Goal: Task Accomplishment & Management: Manage account settings

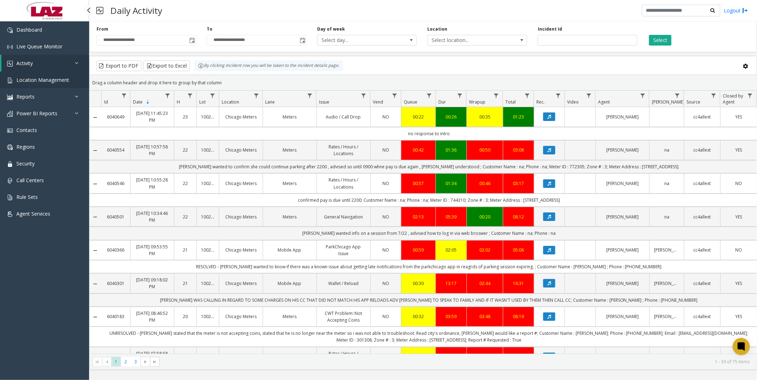
click at [40, 10] on span "Location Management" at bounding box center [42, 80] width 53 height 7
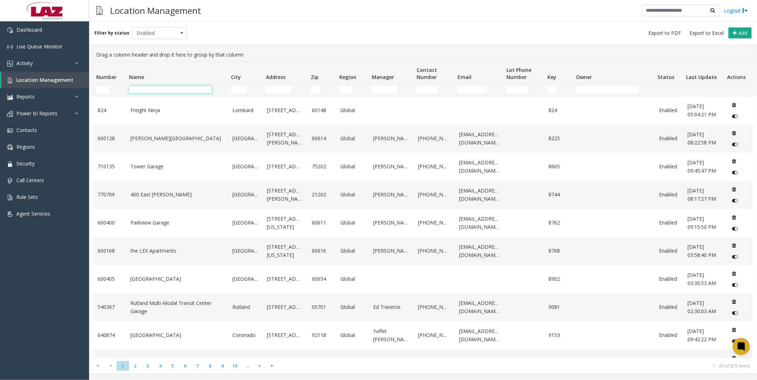
click at [155, 10] on input "Name Filter" at bounding box center [170, 89] width 83 height 7
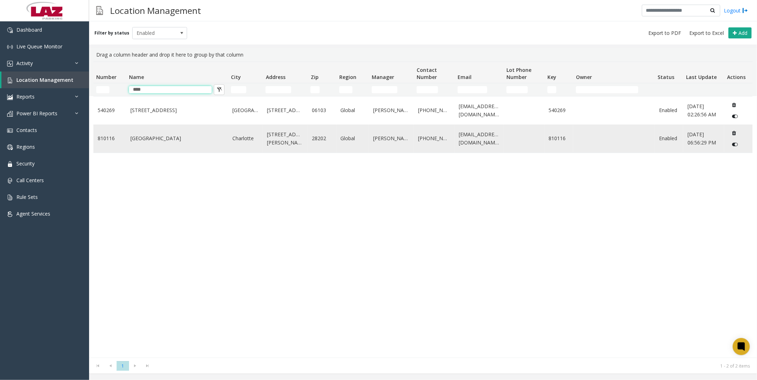
type input "****"
click at [136, 10] on link "[GEOGRAPHIC_DATA]" at bounding box center [176, 139] width 93 height 8
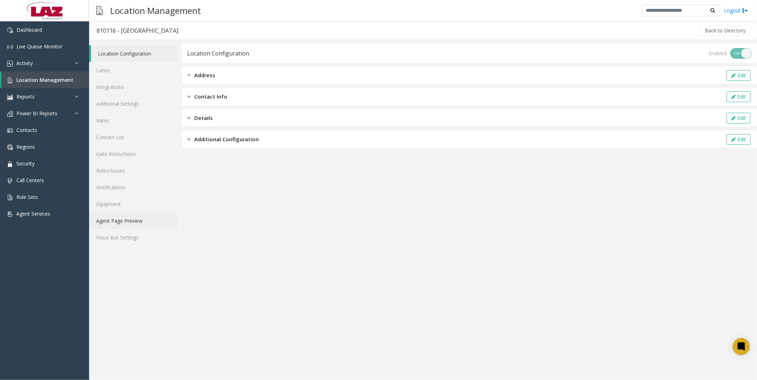
click at [128, 10] on link "Agent Page Preview" at bounding box center [133, 221] width 89 height 17
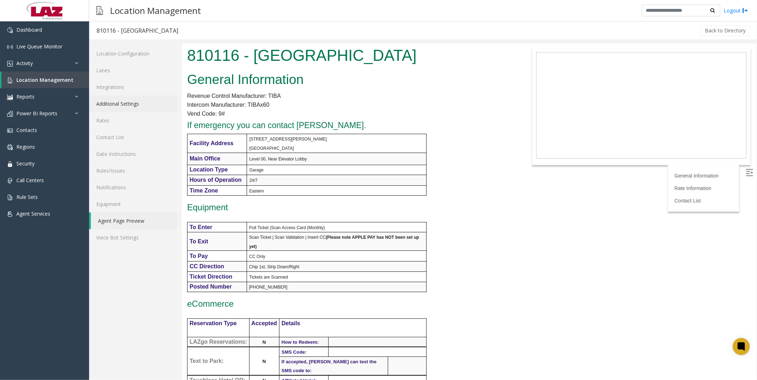
click at [121, 10] on link "Additional Settings" at bounding box center [133, 103] width 89 height 17
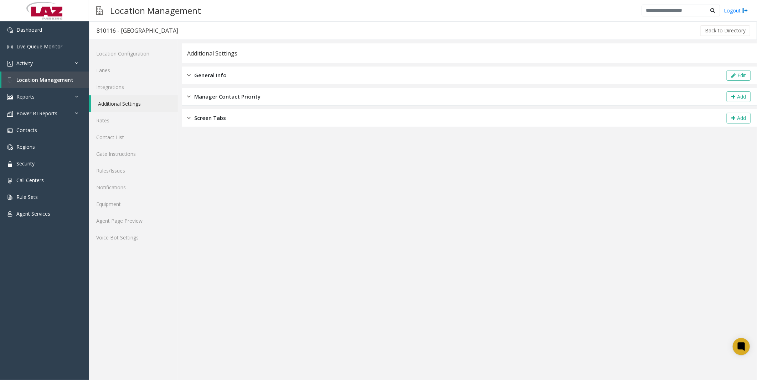
drag, startPoint x: 233, startPoint y: 74, endPoint x: 244, endPoint y: 74, distance: 10.7
click at [194, 10] on div "General Info Edit" at bounding box center [469, 76] width 575 height 18
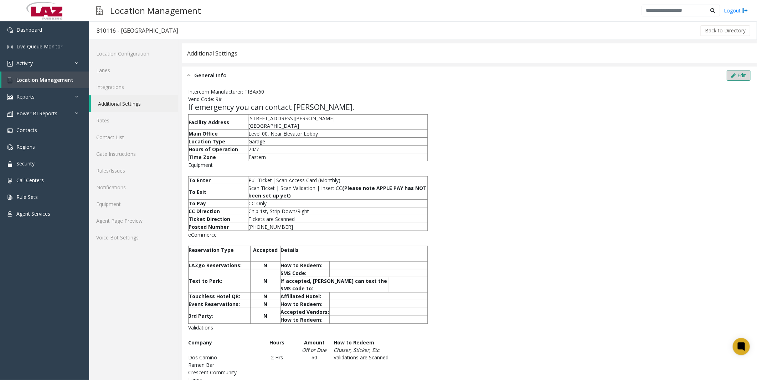
click at [194, 10] on button "Edit" at bounding box center [738, 75] width 24 height 11
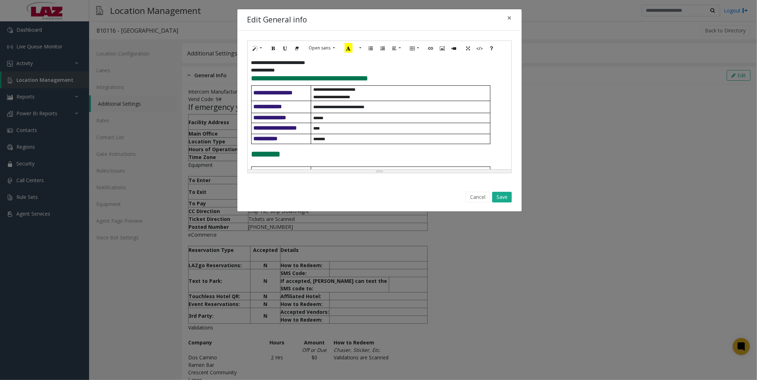
scroll to position [119, 0]
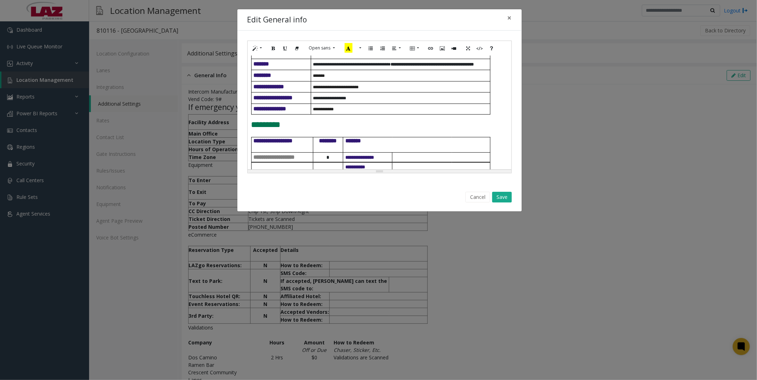
click at [194, 10] on p "**********" at bounding box center [401, 97] width 177 height 5
click at [194, 10] on span "**********" at bounding box center [357, 98] width 88 height 4
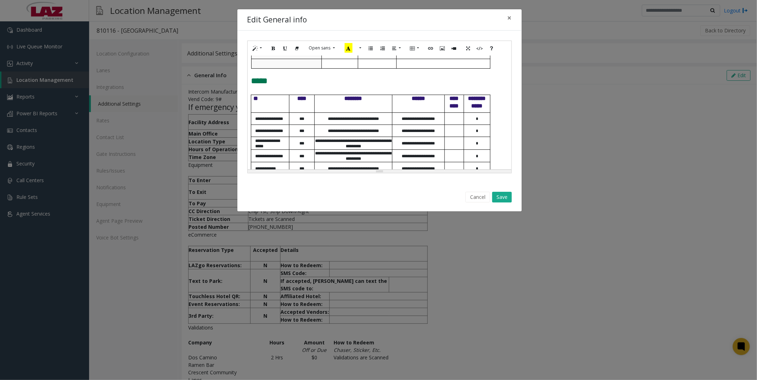
scroll to position [424, 0]
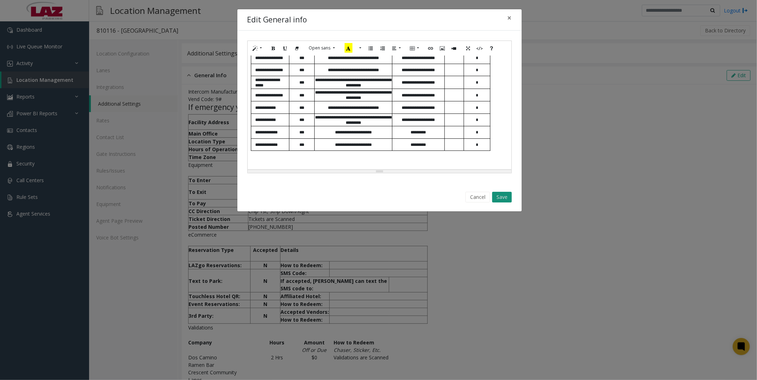
click at [194, 10] on button "Save" at bounding box center [502, 197] width 20 height 11
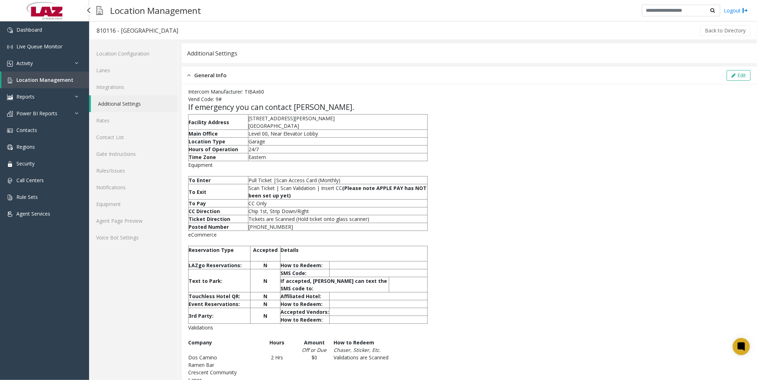
click at [26, 10] on span "Location Management" at bounding box center [44, 80] width 57 height 7
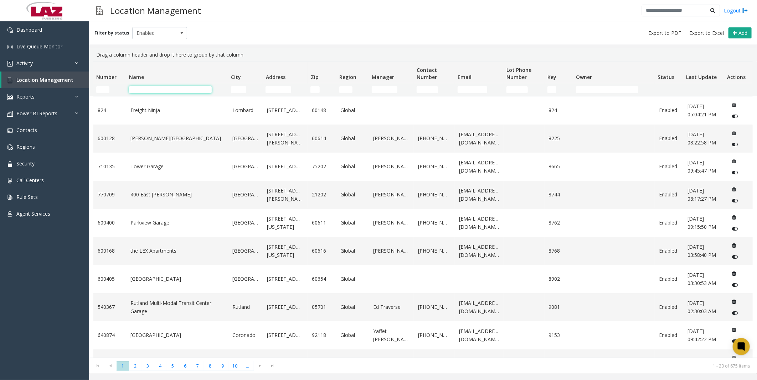
click at [143, 10] on input "Name Filter" at bounding box center [170, 89] width 83 height 7
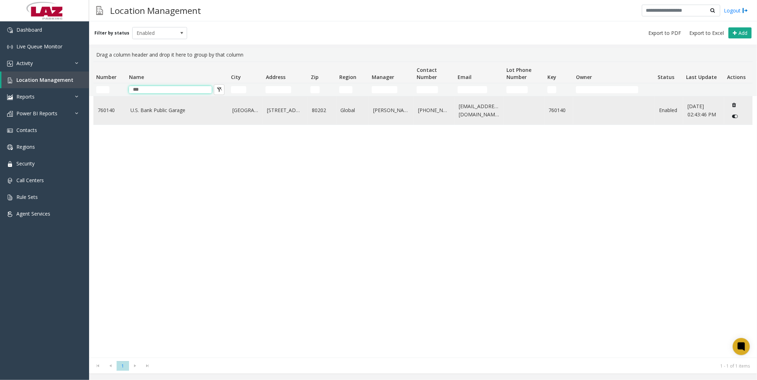
type input "***"
click at [147, 10] on td "U.S. Bank Public Garage" at bounding box center [177, 111] width 102 height 28
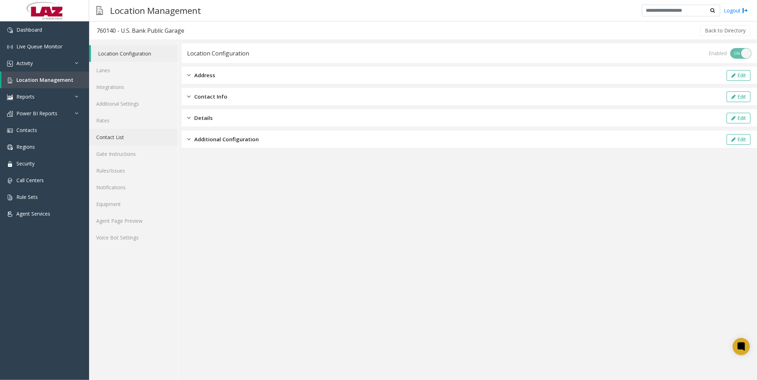
click at [126, 10] on link "Contact List" at bounding box center [133, 137] width 89 height 17
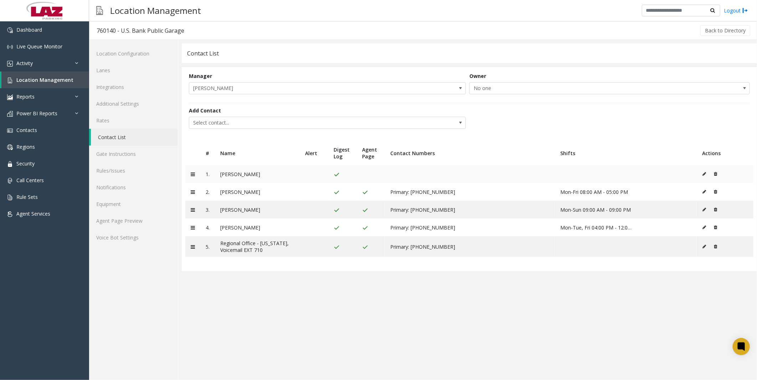
click at [194, 10] on icon at bounding box center [704, 174] width 4 height 4
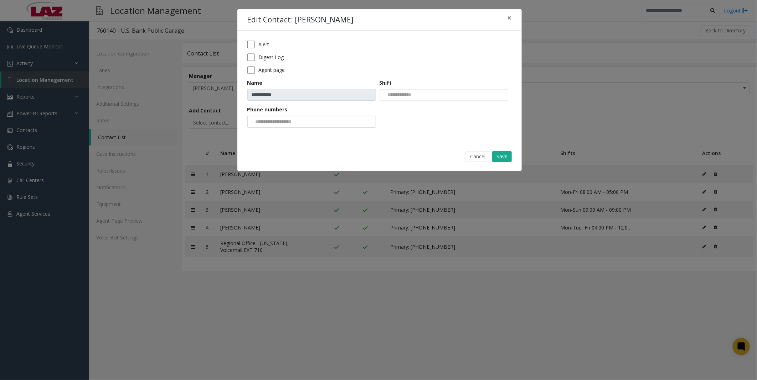
click at [194, 10] on input "NO DATA FOUND" at bounding box center [275, 121] width 54 height 11
click at [194, 10] on button "Save" at bounding box center [502, 156] width 20 height 11
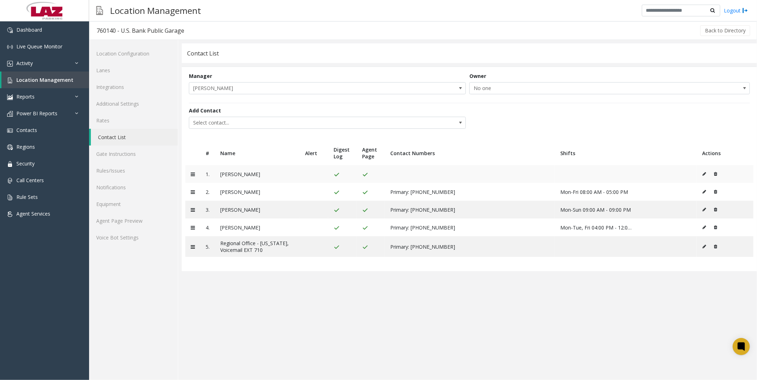
click at [194, 10] on button at bounding box center [706, 174] width 8 height 11
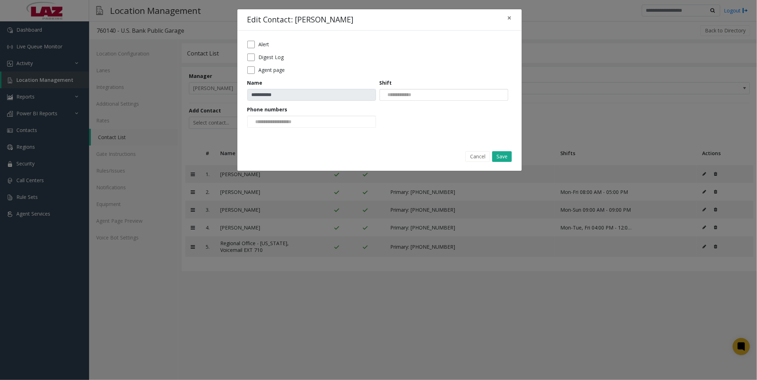
click at [194, 10] on input "NO DATA FOUND" at bounding box center [398, 94] width 36 height 11
click at [194, 10] on button "Save" at bounding box center [502, 156] width 20 height 11
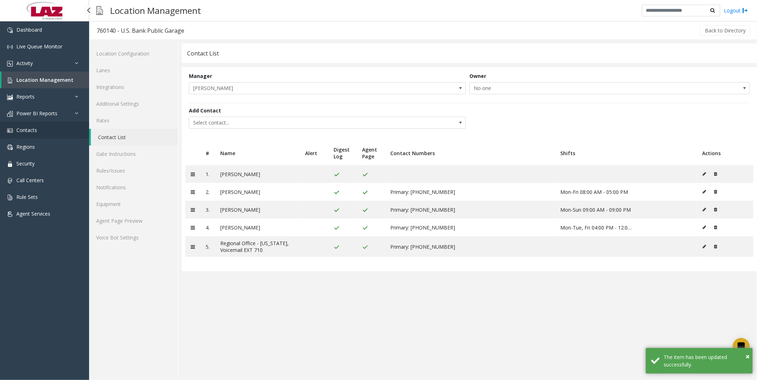
click at [37, 10] on link "Contacts" at bounding box center [44, 130] width 89 height 17
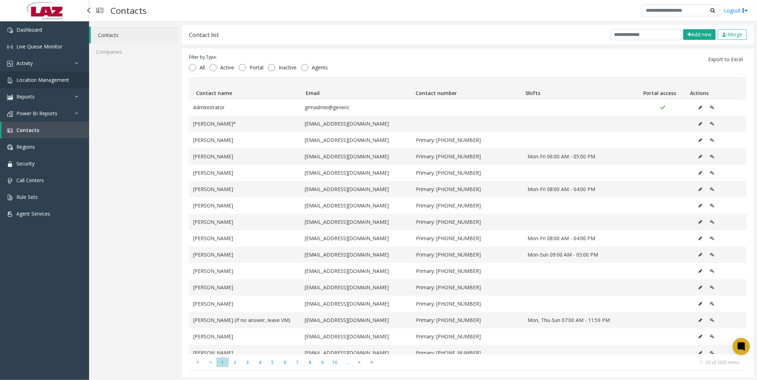
click at [31, 10] on span "Location Management" at bounding box center [42, 80] width 53 height 7
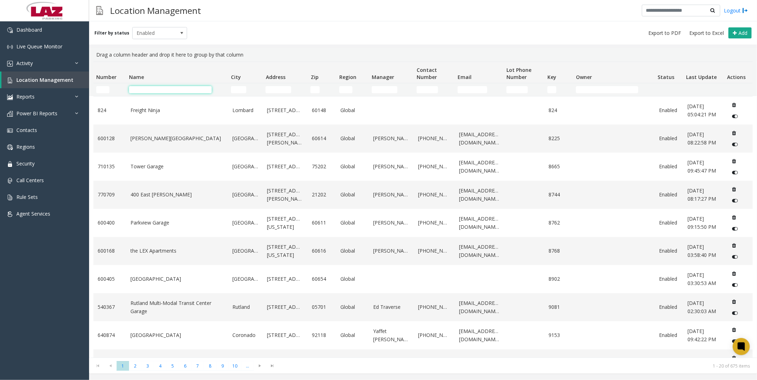
click at [150, 10] on input "Name Filter" at bounding box center [170, 89] width 83 height 7
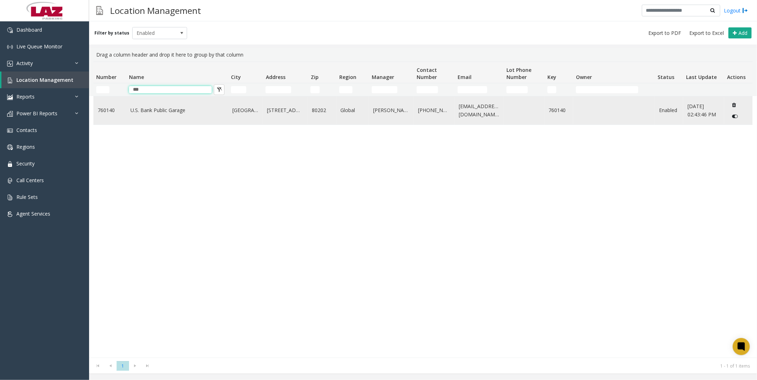
type input "***"
click at [155, 10] on link "U.S. Bank Public Garage" at bounding box center [176, 110] width 93 height 8
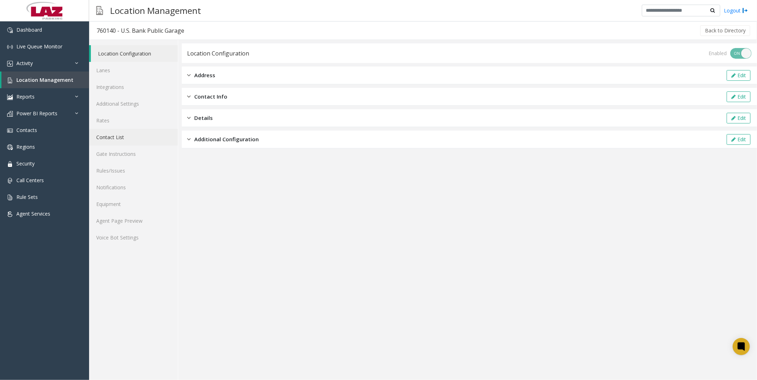
click at [116, 10] on link "Contact List" at bounding box center [133, 137] width 89 height 17
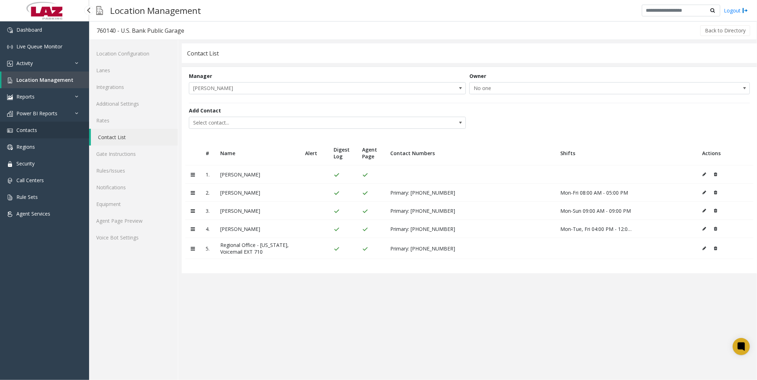
click at [20, 10] on span "Contacts" at bounding box center [26, 130] width 21 height 7
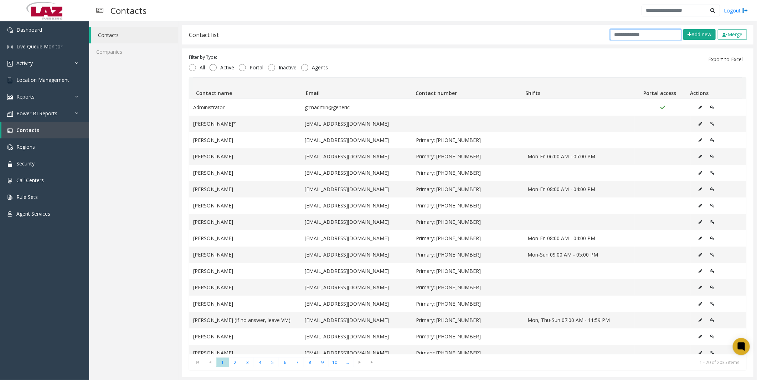
click at [194, 10] on input "text" at bounding box center [645, 34] width 71 height 11
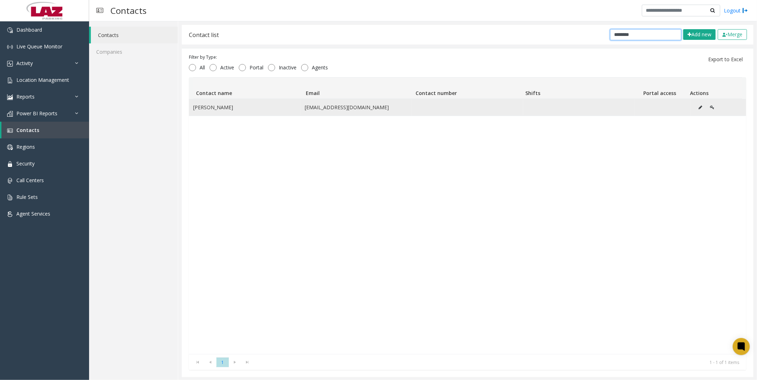
type input "********"
click at [194, 10] on icon "Data table" at bounding box center [700, 107] width 4 height 4
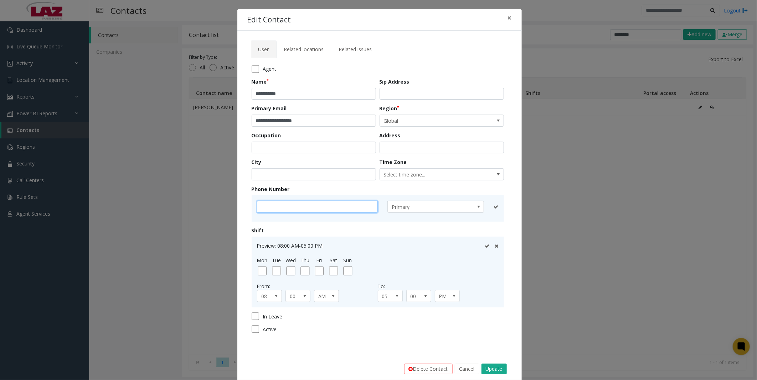
click at [194, 10] on input "text" at bounding box center [317, 207] width 121 height 12
paste input "**********"
type input "**********"
click at [194, 10] on icon at bounding box center [487, 207] width 5 height 5
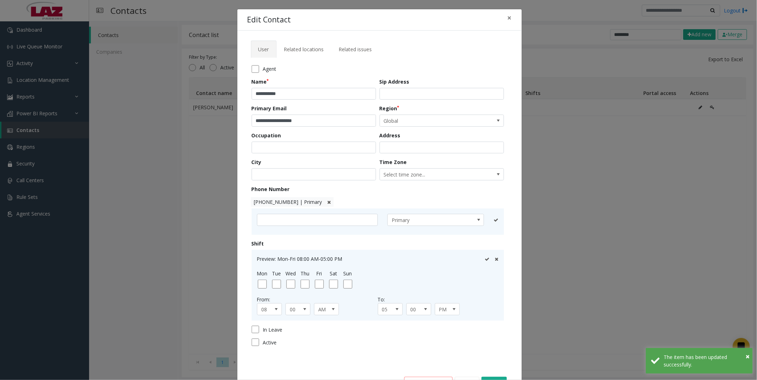
click at [194, 10] on icon at bounding box center [487, 259] width 5 height 5
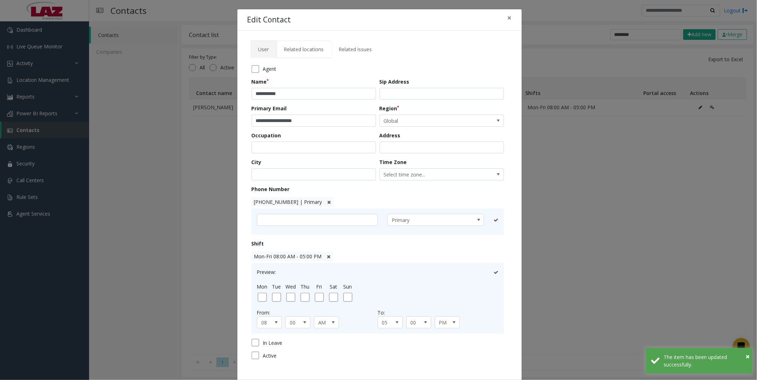
click at [194, 10] on span "Related locations" at bounding box center [304, 49] width 40 height 7
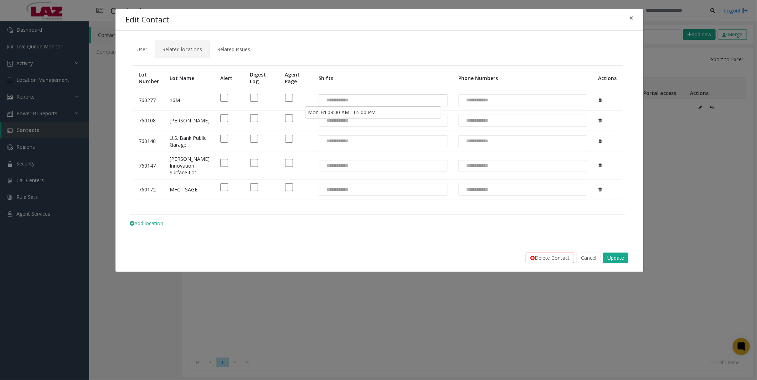
click at [194, 10] on div at bounding box center [382, 100] width 129 height 12
click at [194, 10] on li "Mon-Fri 08:00 AM - 05:00 PM" at bounding box center [373, 113] width 134 height 10
click at [194, 10] on input at bounding box center [475, 100] width 34 height 11
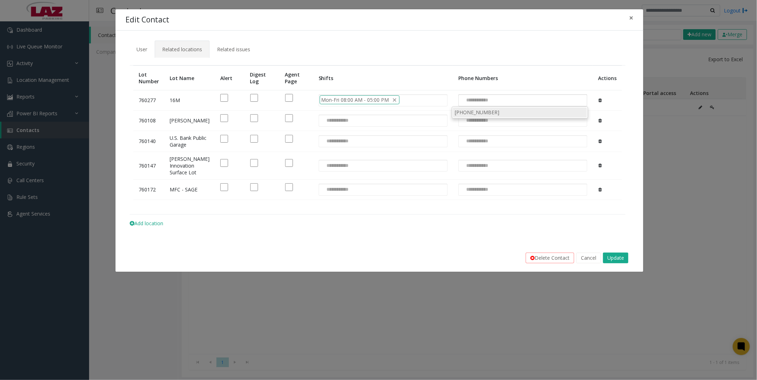
click at [194, 10] on li "[PHONE_NUMBER]" at bounding box center [520, 113] width 134 height 10
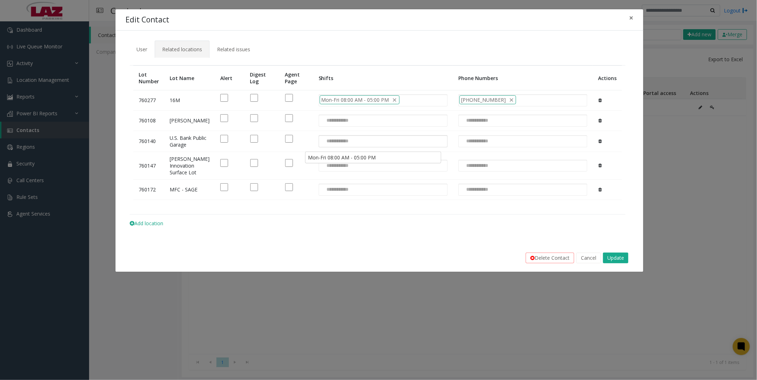
click at [194, 10] on div at bounding box center [382, 141] width 129 height 12
click at [194, 10] on li "Mon-Fri 08:00 AM - 05:00 PM" at bounding box center [373, 158] width 134 height 10
click at [194, 10] on input at bounding box center [475, 141] width 34 height 11
click at [194, 10] on li "[PHONE_NUMBER]" at bounding box center [520, 158] width 134 height 10
click at [194, 10] on input at bounding box center [336, 189] width 34 height 11
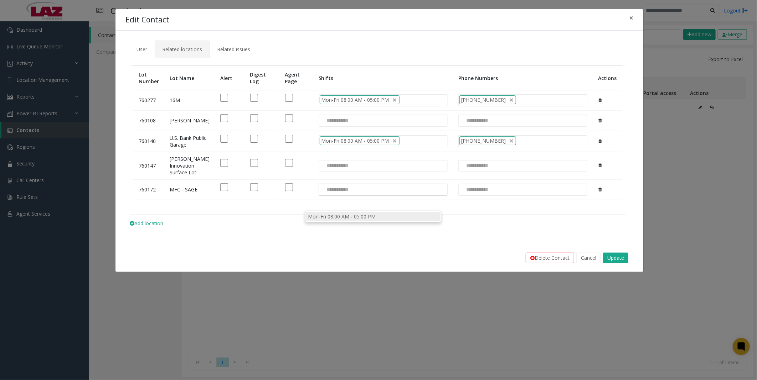
click at [194, 10] on li "Mon-Fri 08:00 AM - 05:00 PM" at bounding box center [373, 217] width 134 height 10
click at [194, 10] on td at bounding box center [523, 190] width 140 height 20
click at [194, 10] on div at bounding box center [522, 190] width 129 height 12
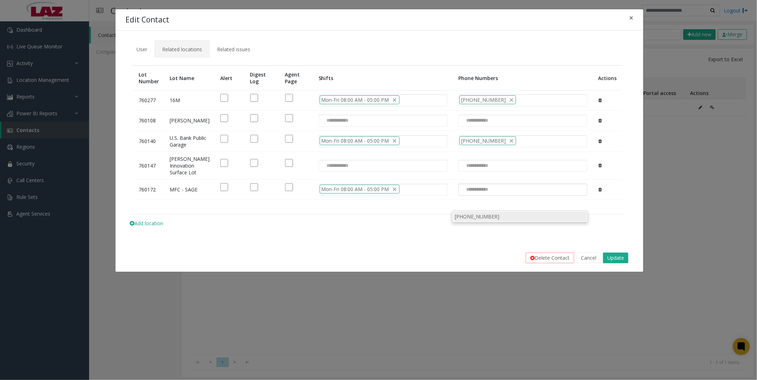
click at [194, 10] on li "[PHONE_NUMBER]" at bounding box center [520, 217] width 134 height 10
click at [194, 10] on button "Update" at bounding box center [615, 258] width 25 height 11
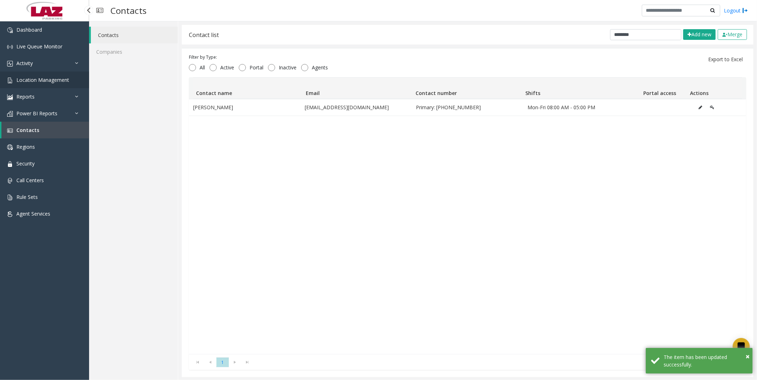
click at [26, 10] on span "Location Management" at bounding box center [42, 80] width 53 height 7
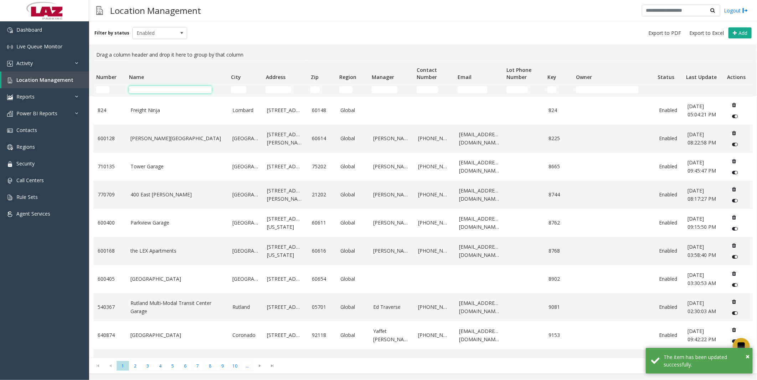
click at [179, 10] on input "Name Filter" at bounding box center [170, 89] width 83 height 7
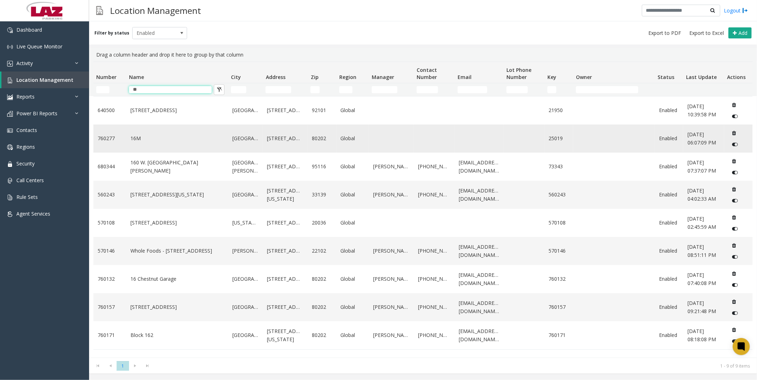
type input "**"
click at [137, 10] on link "16M" at bounding box center [176, 139] width 93 height 8
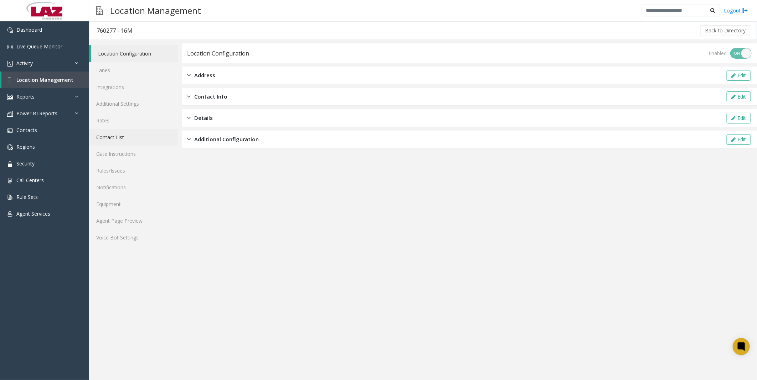
click at [129, 10] on link "Contact List" at bounding box center [133, 137] width 89 height 17
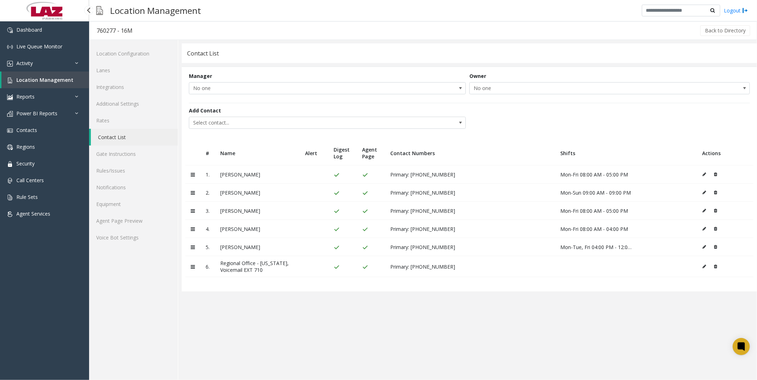
click at [34, 10] on span "Location Management" at bounding box center [44, 80] width 57 height 7
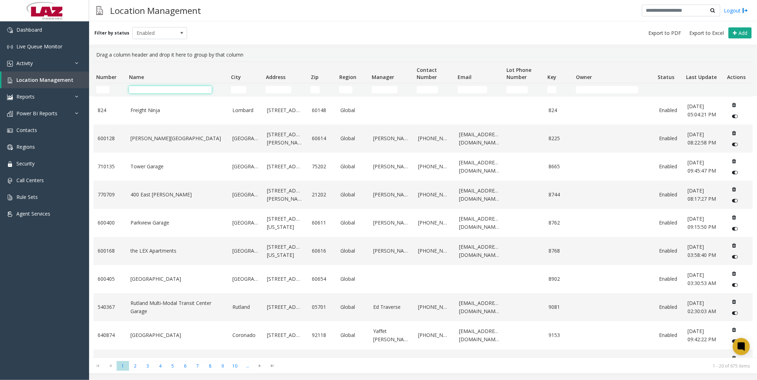
click at [149, 10] on input "Name Filter" at bounding box center [170, 89] width 83 height 7
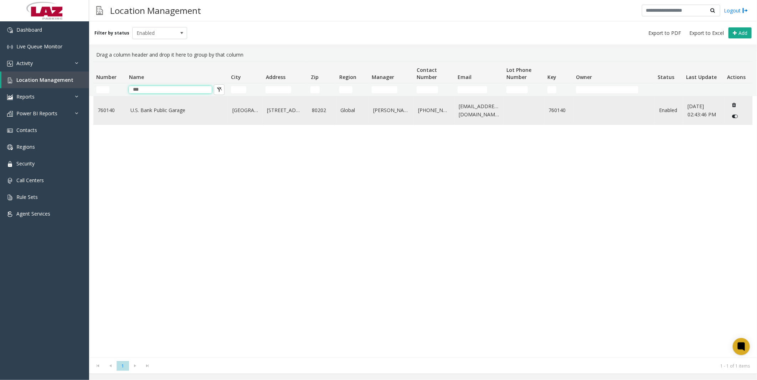
type input "***"
click at [160, 10] on link "U.S. Bank Public Garage" at bounding box center [176, 110] width 93 height 8
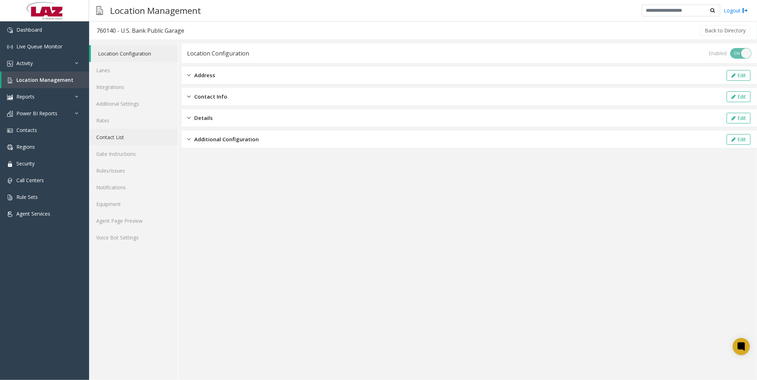
click at [122, 10] on link "Contact List" at bounding box center [133, 137] width 89 height 17
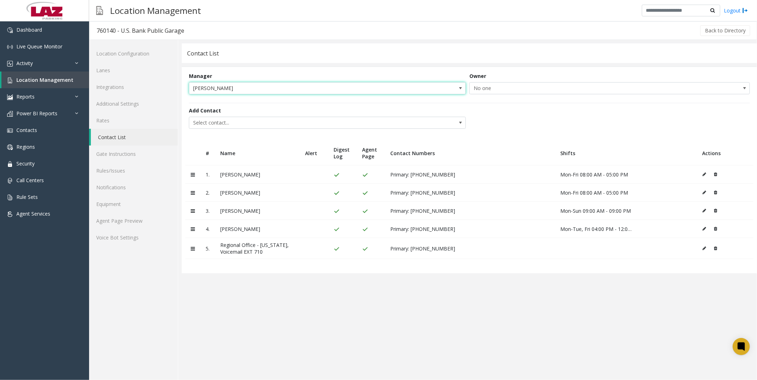
click at [194, 10] on span "[PERSON_NAME]" at bounding box center [299, 88] width 221 height 11
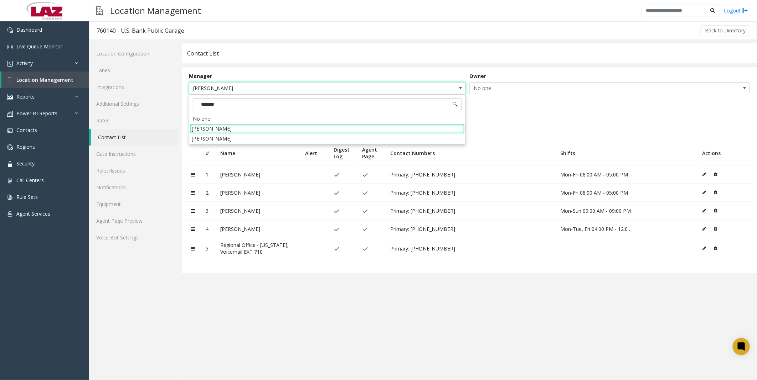
type input "********"
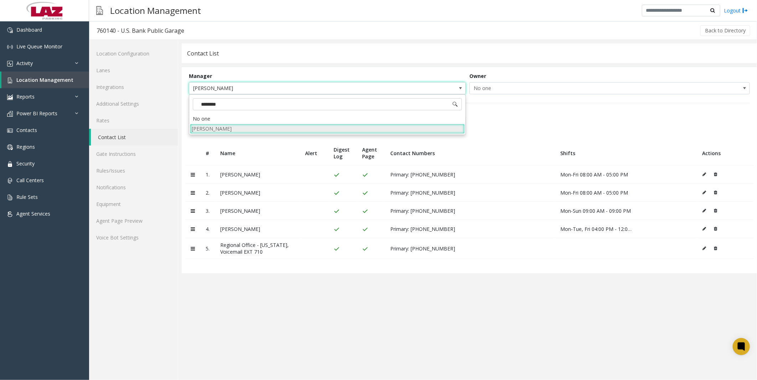
click at [194, 10] on li "[PERSON_NAME]" at bounding box center [327, 129] width 275 height 10
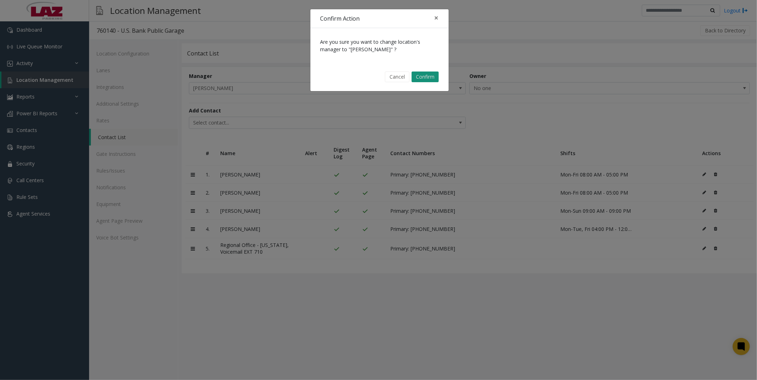
click at [194, 10] on button "Confirm" at bounding box center [424, 77] width 27 height 11
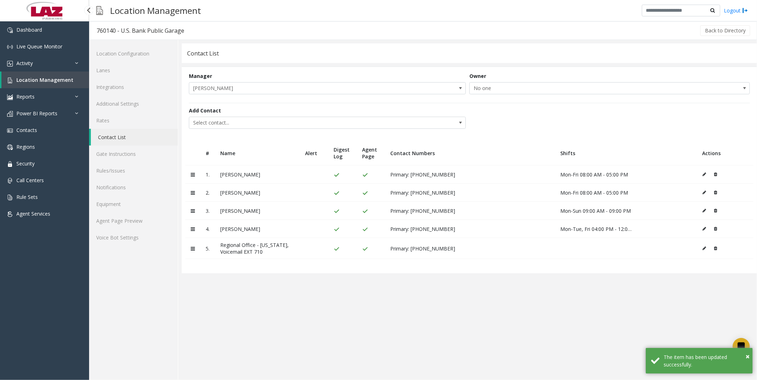
click at [29, 10] on span "Location Management" at bounding box center [44, 80] width 57 height 7
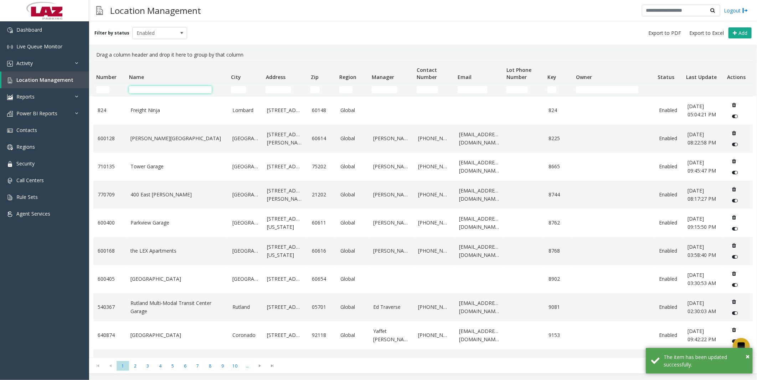
click at [161, 10] on input "Name Filter" at bounding box center [170, 89] width 83 height 7
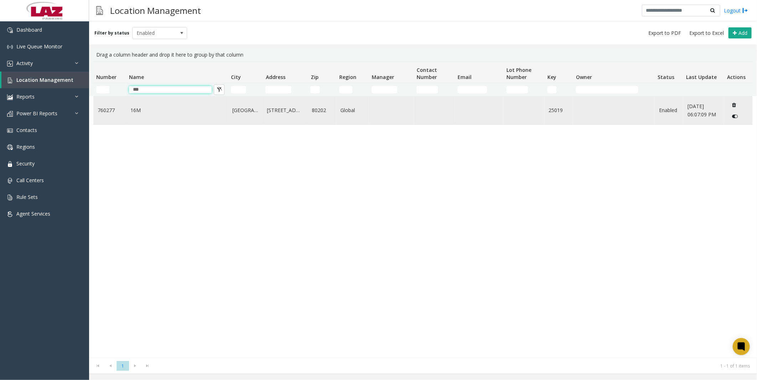
type input "***"
click at [148, 10] on td "16M" at bounding box center [177, 111] width 102 height 28
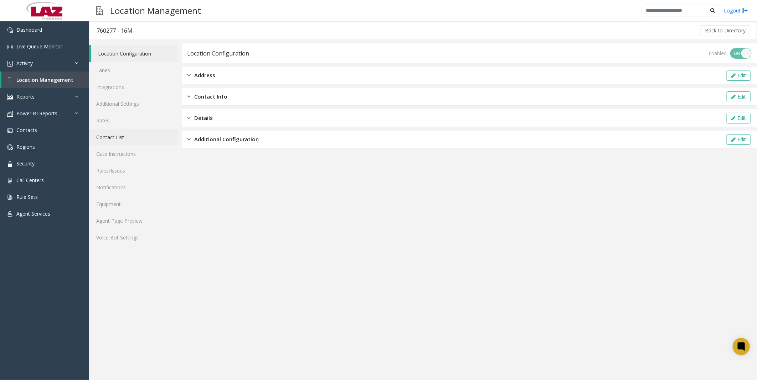
click at [118, 10] on link "Contact List" at bounding box center [133, 137] width 89 height 17
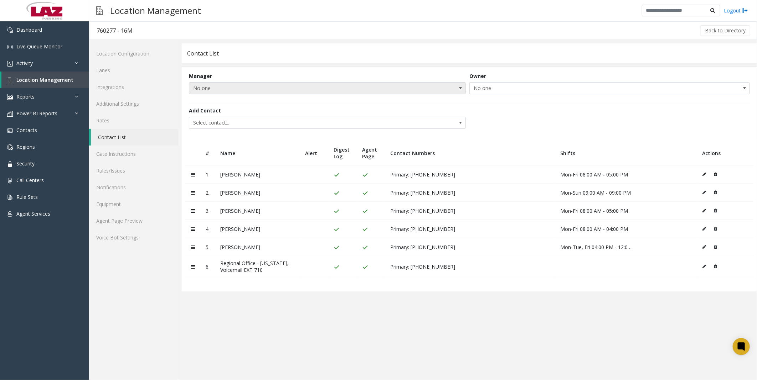
click at [194, 10] on span "No one" at bounding box center [299, 88] width 221 height 11
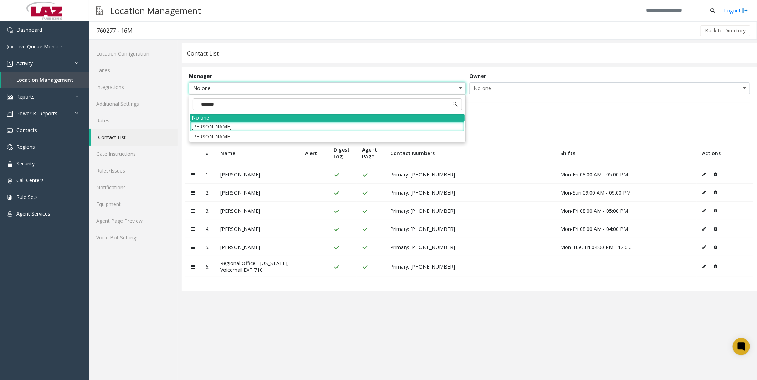
type input "********"
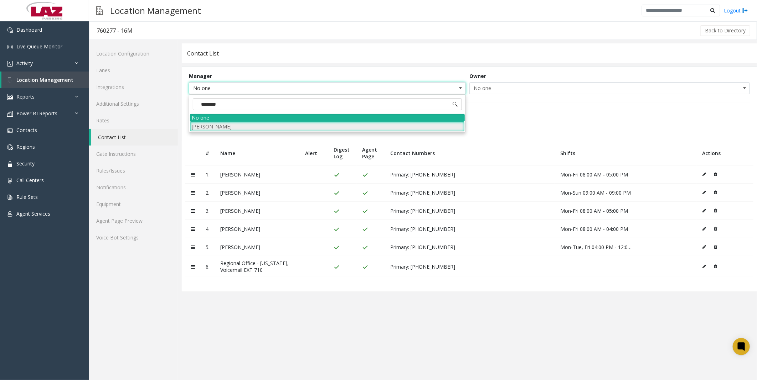
click at [194, 10] on li "[PERSON_NAME]" at bounding box center [327, 127] width 275 height 10
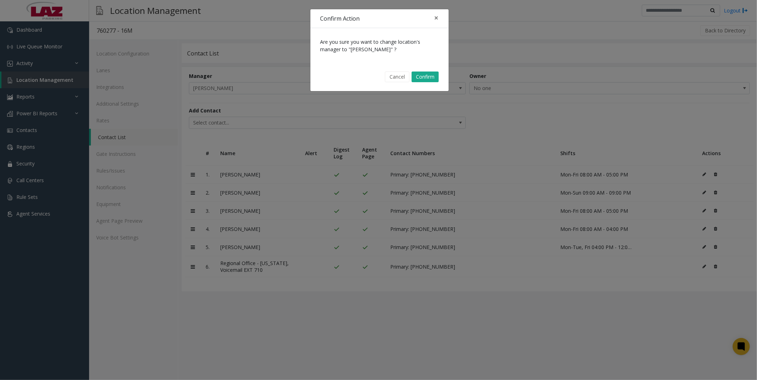
click at [194, 10] on div "Cancel Confirm" at bounding box center [379, 77] width 128 height 18
click at [194, 10] on button "Confirm" at bounding box center [424, 77] width 27 height 11
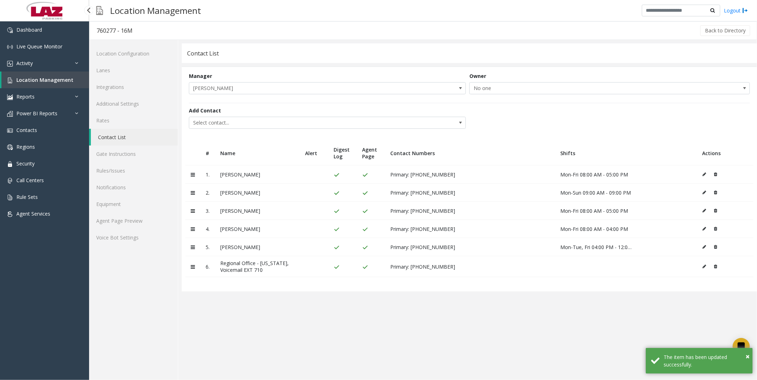
click at [35, 10] on link "Location Management" at bounding box center [45, 80] width 88 height 17
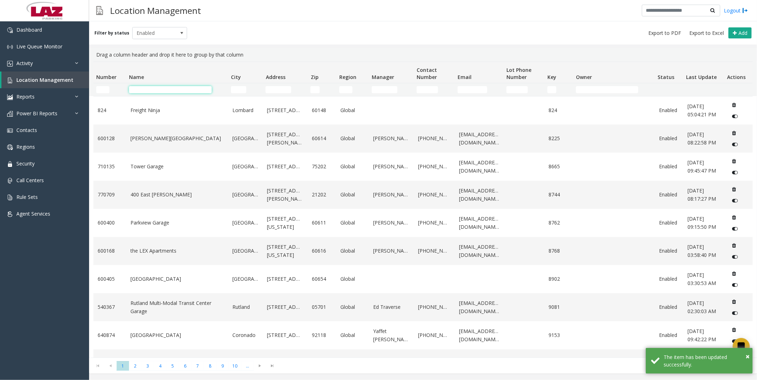
click at [152, 10] on input "Name Filter" at bounding box center [170, 89] width 83 height 7
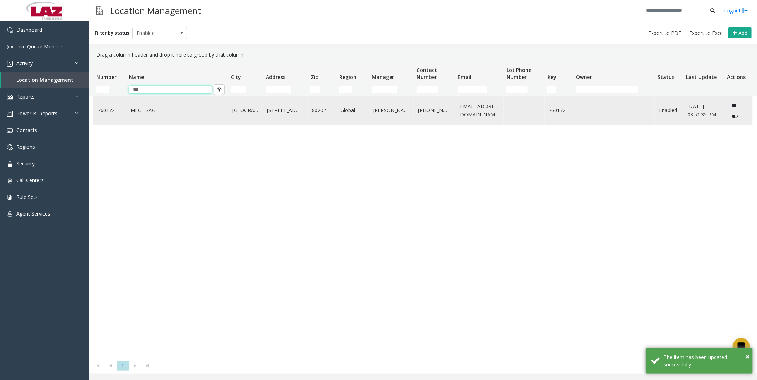
type input "***"
click at [150, 10] on link "MFC - SAGE" at bounding box center [176, 110] width 93 height 8
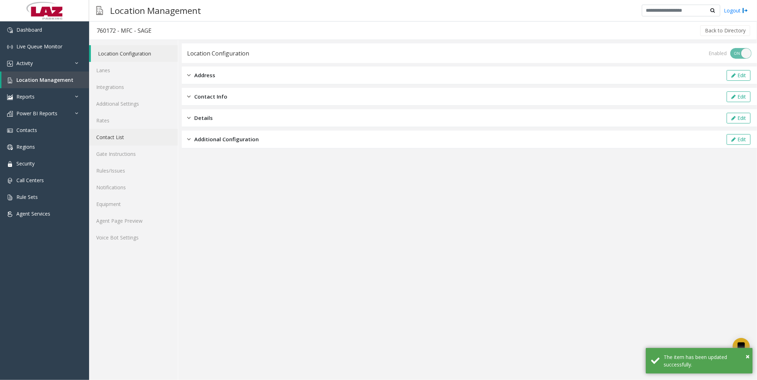
click at [113, 10] on link "Contact List" at bounding box center [133, 137] width 89 height 17
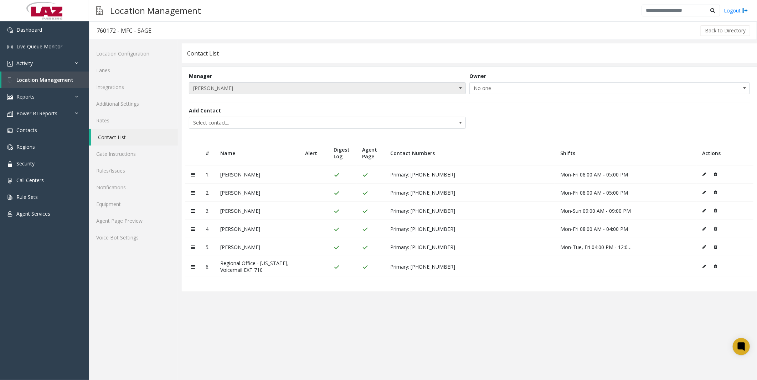
click at [194, 10] on span "[PERSON_NAME]" at bounding box center [299, 88] width 221 height 11
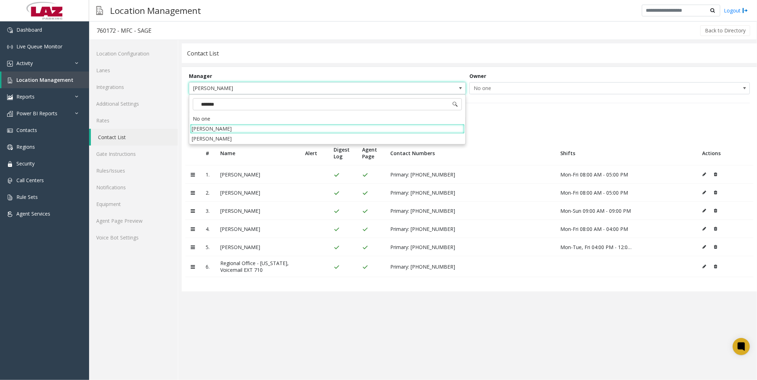
type input "********"
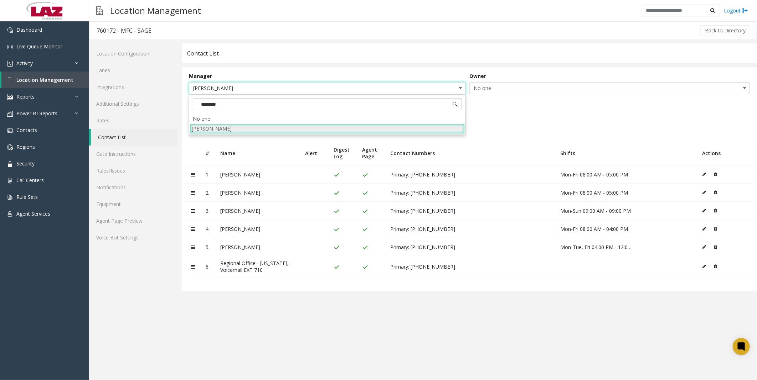
click at [194, 10] on li "[PERSON_NAME]" at bounding box center [327, 129] width 275 height 10
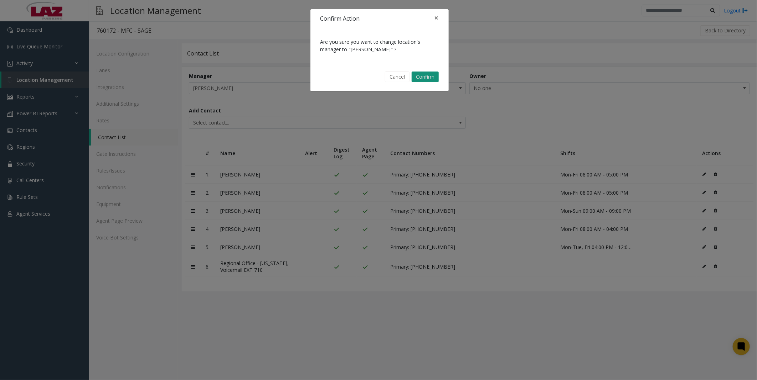
click at [194, 10] on button "Confirm" at bounding box center [424, 77] width 27 height 11
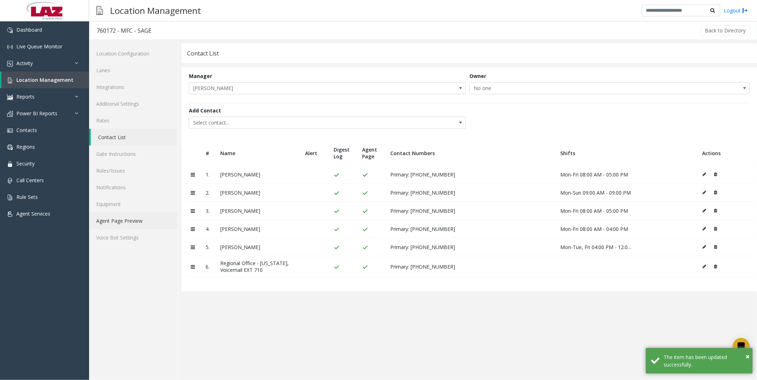
click at [126, 10] on link "Agent Page Preview" at bounding box center [133, 221] width 89 height 17
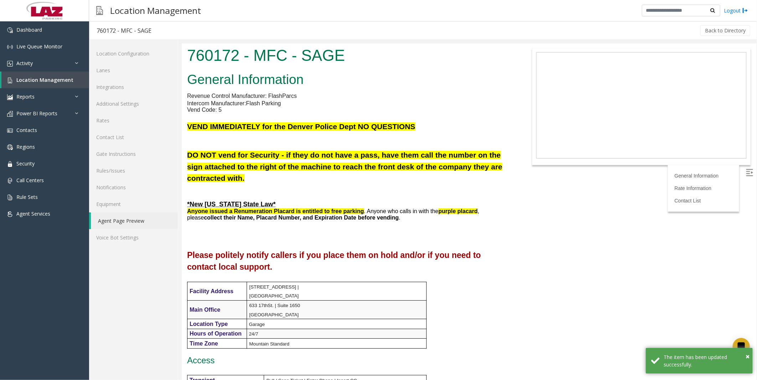
click at [194, 10] on body "760172 - MFC - SAGE General Information Revenue Control Manufacturer: FlashParc…" at bounding box center [468, 211] width 574 height 337
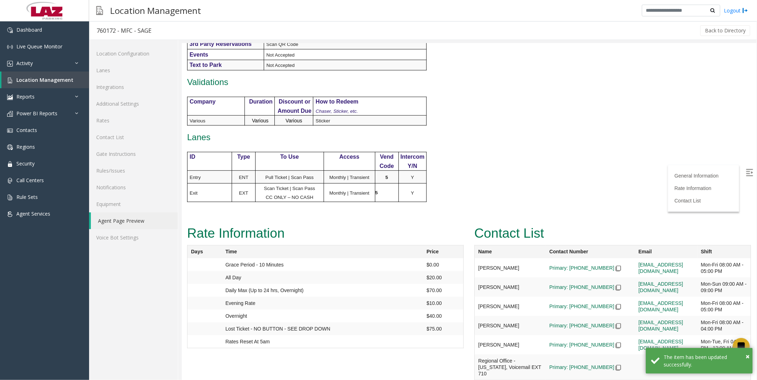
scroll to position [397, 0]
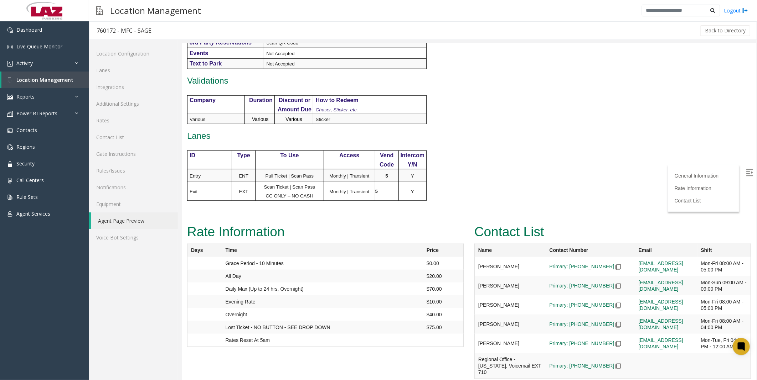
click at [194, 10] on p at bounding box center [349, 215] width 324 height 14
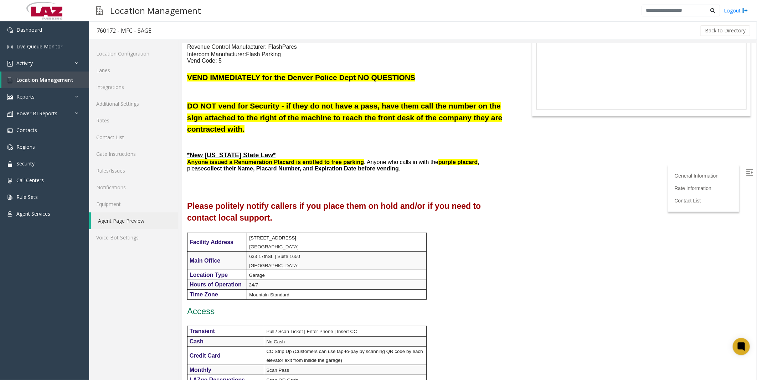
scroll to position [0, 0]
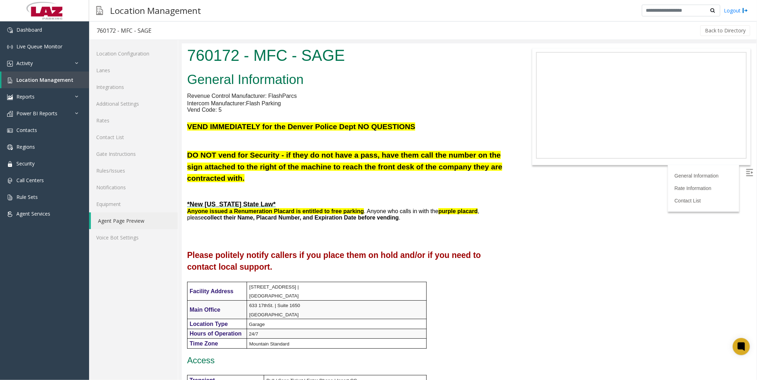
click at [194, 10] on div "760172 - MFC - SAGE" at bounding box center [348, 56] width 335 height 26
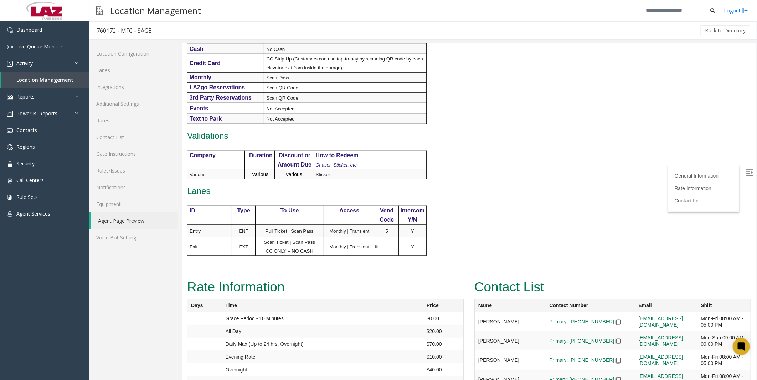
scroll to position [397, 0]
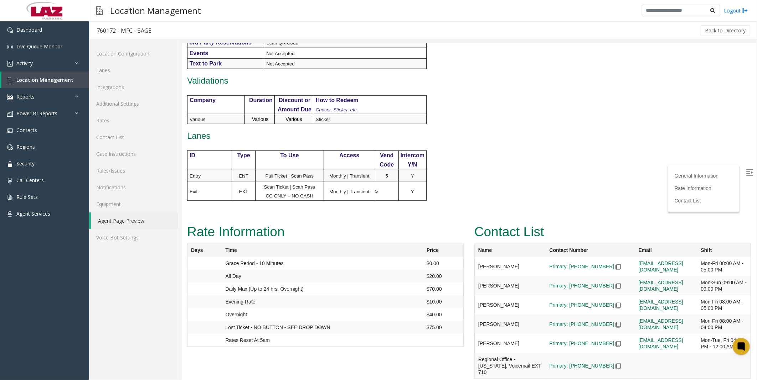
click at [194, 10] on img at bounding box center [748, 172] width 7 height 7
drag, startPoint x: 918, startPoint y: 389, endPoint x: 733, endPoint y: 356, distance: 187.5
click at [194, 10] on td at bounding box center [723, 266] width 53 height 19
click at [194, 10] on icon at bounding box center [740, 346] width 5 height 5
drag, startPoint x: 921, startPoint y: 390, endPoint x: 633, endPoint y: 330, distance: 294.2
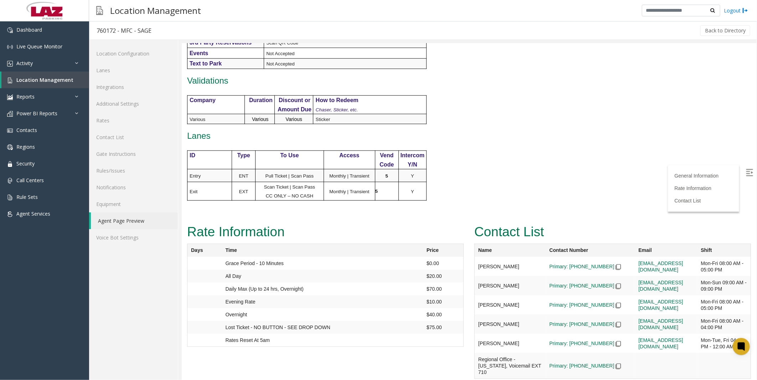
drag, startPoint x: 921, startPoint y: 389, endPoint x: 690, endPoint y: 162, distance: 324.4
click at [194, 10] on icon at bounding box center [741, 347] width 12 height 12
drag, startPoint x: 921, startPoint y: 388, endPoint x: 669, endPoint y: 93, distance: 388.5
click at [31, 10] on span "Contacts" at bounding box center [26, 130] width 21 height 7
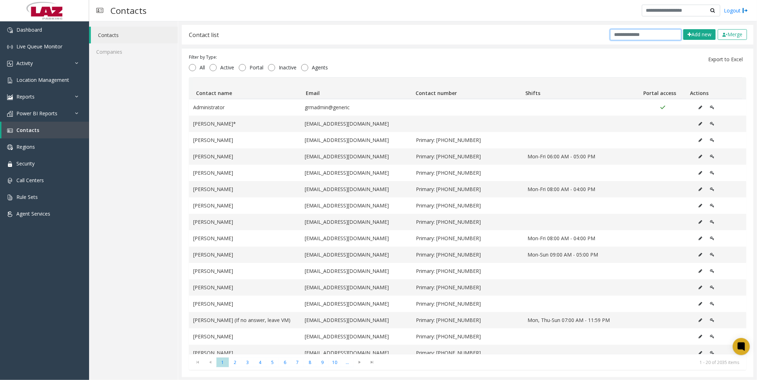
click at [194, 10] on input "text" at bounding box center [645, 34] width 71 height 11
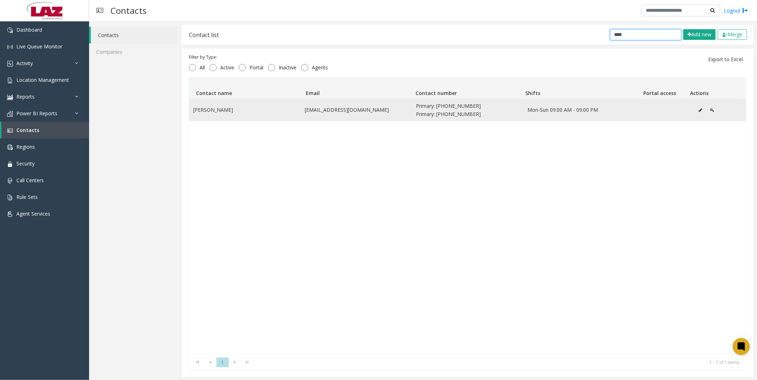
type input "****"
click at [194, 10] on icon "Data table" at bounding box center [700, 110] width 4 height 4
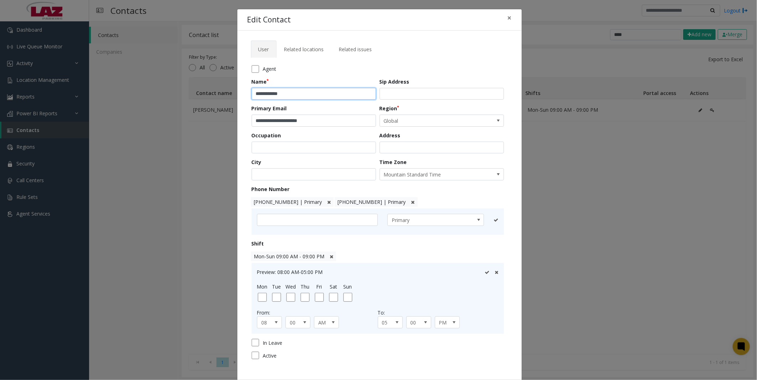
click at [194, 10] on input "**********" at bounding box center [313, 94] width 124 height 12
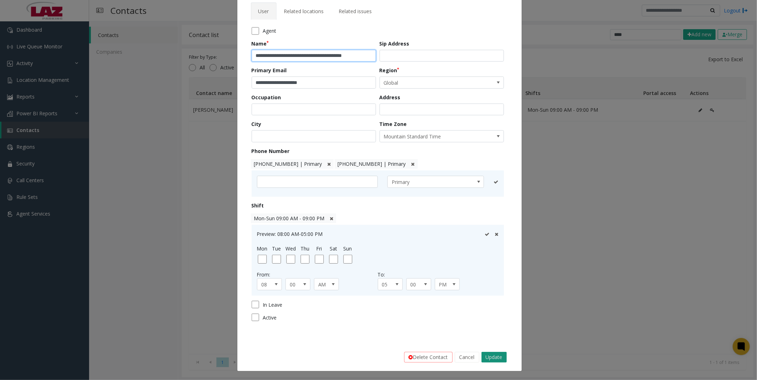
type input "**********"
click at [194, 10] on button "Update" at bounding box center [493, 357] width 25 height 11
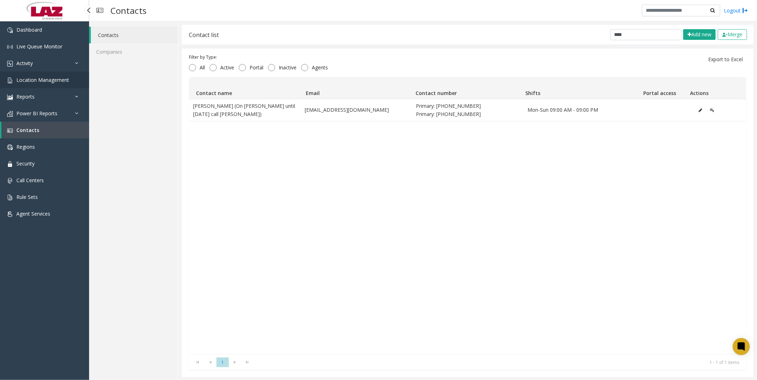
click at [35, 10] on span "Location Management" at bounding box center [42, 80] width 53 height 7
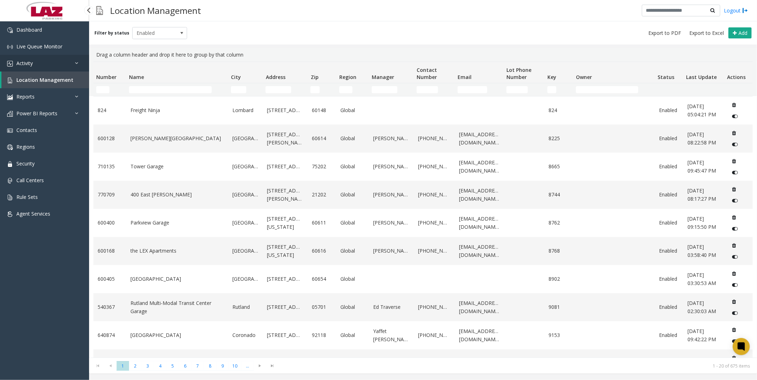
click at [41, 10] on link "Activity" at bounding box center [44, 63] width 89 height 17
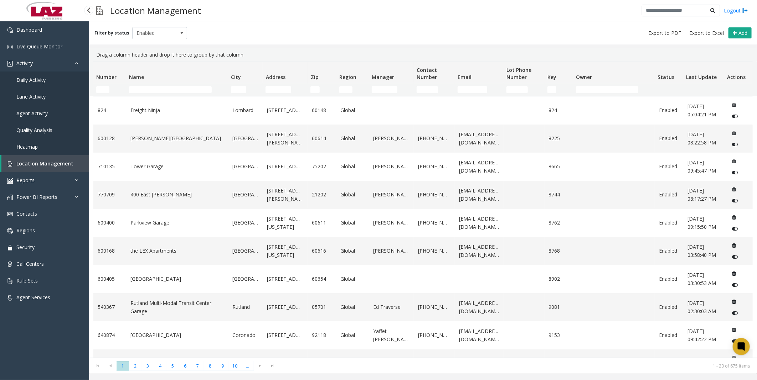
click at [34, 10] on span "Daily Activity" at bounding box center [30, 80] width 29 height 7
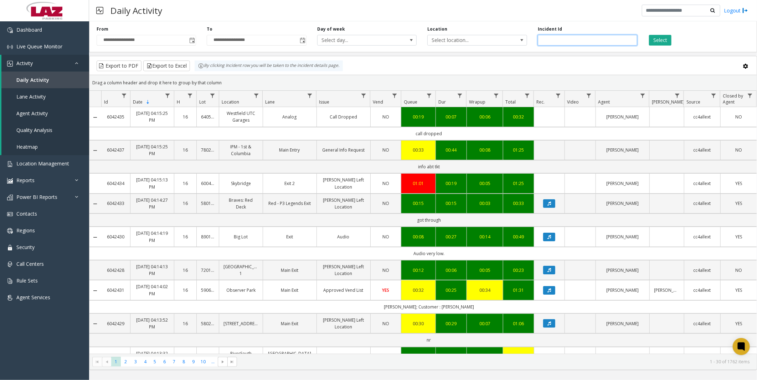
click at [194, 10] on input "number" at bounding box center [586, 40] width 99 height 11
type input "*******"
click at [194, 10] on button "Select" at bounding box center [660, 40] width 22 height 11
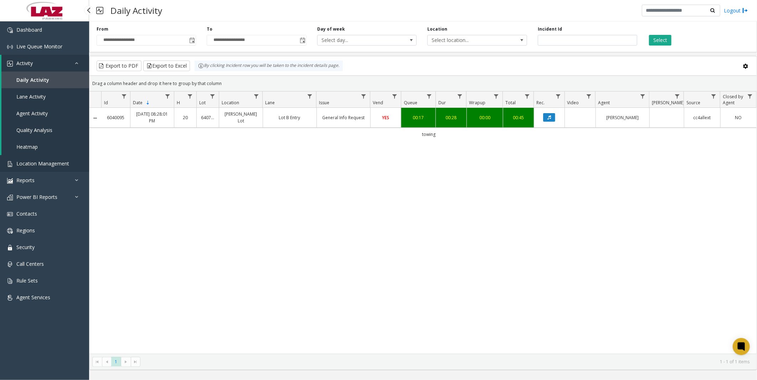
click at [36, 10] on span "Location Management" at bounding box center [42, 163] width 53 height 7
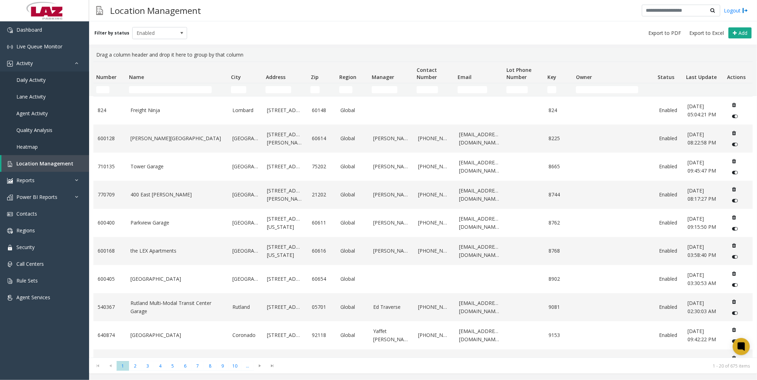
click at [141, 10] on td "Name Filter" at bounding box center [177, 89] width 102 height 13
click at [142, 10] on input "Name Filter" at bounding box center [170, 89] width 83 height 7
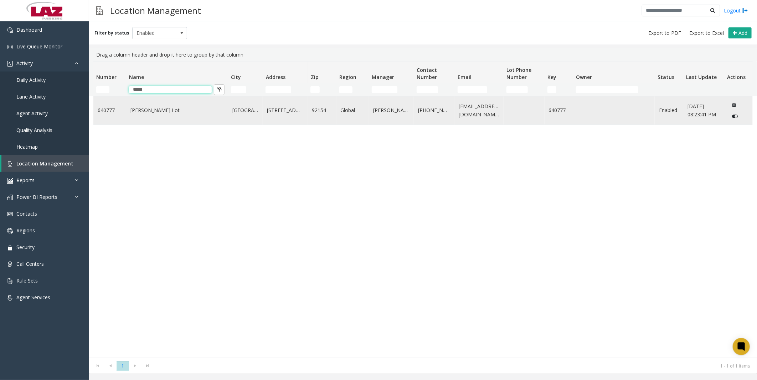
type input "*****"
click at [149, 10] on link "[PERSON_NAME] Lot" at bounding box center [176, 110] width 93 height 8
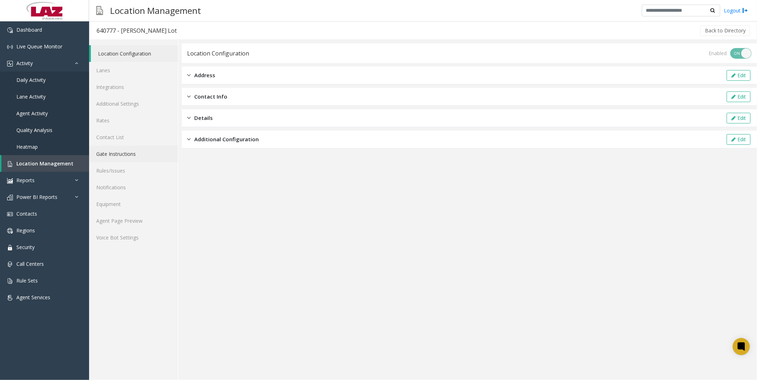
click at [111, 10] on link "Gate Instructions" at bounding box center [133, 154] width 89 height 17
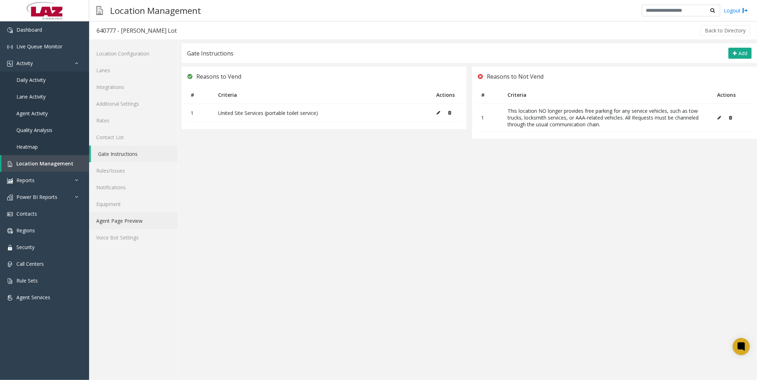
click at [116, 10] on link "Agent Page Preview" at bounding box center [133, 221] width 89 height 17
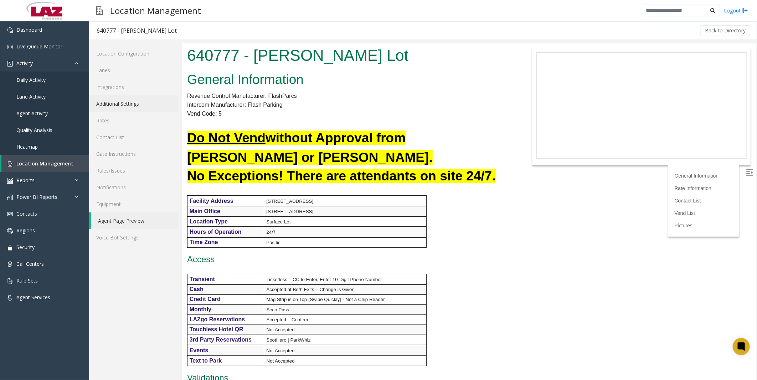
click at [116, 10] on link "Additional Settings" at bounding box center [133, 103] width 89 height 17
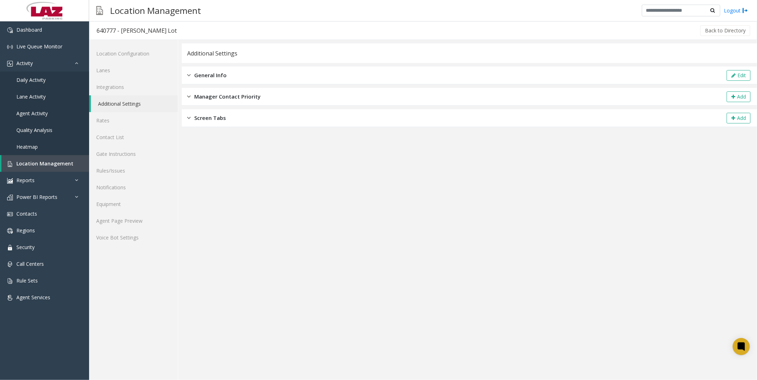
click at [194, 10] on div "General Info Edit" at bounding box center [469, 76] width 575 height 18
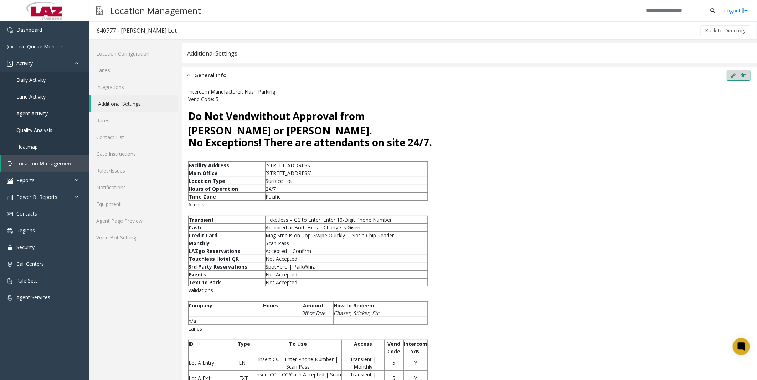
click at [194, 10] on button "Edit" at bounding box center [738, 75] width 24 height 11
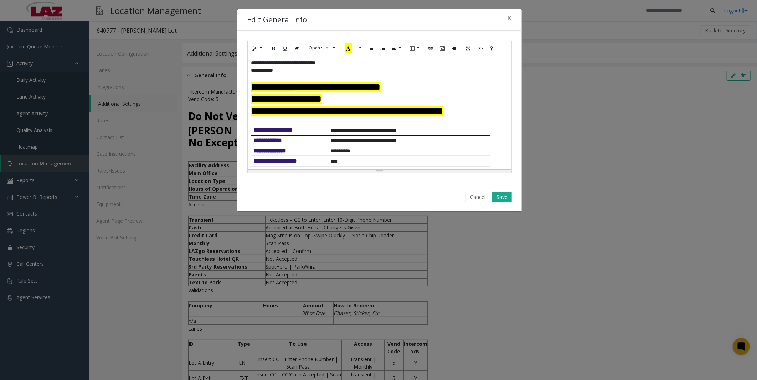
click at [194, 10] on font "**********" at bounding box center [286, 99] width 71 height 10
click at [194, 10] on button "Save" at bounding box center [502, 197] width 20 height 11
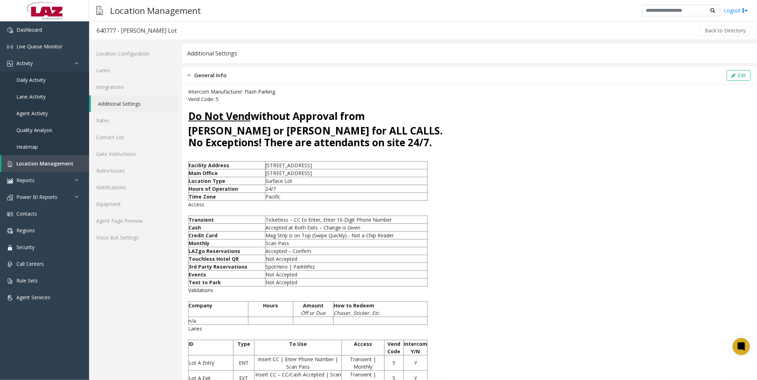
click at [194, 10] on p "Vend Code: 5" at bounding box center [469, 98] width 562 height 7
click at [113, 10] on link "Gate Instructions" at bounding box center [133, 154] width 89 height 17
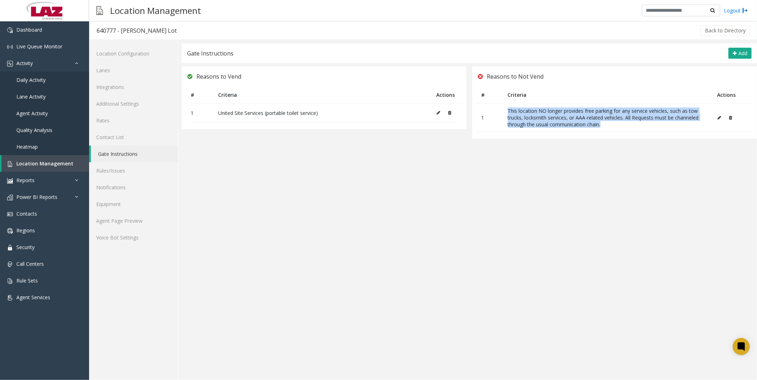
drag, startPoint x: 610, startPoint y: 123, endPoint x: 504, endPoint y: 111, distance: 106.4
click at [194, 10] on td "This location NO longer provides free parking for any service vehicles, such as…" at bounding box center [606, 118] width 209 height 28
copy td "This location NO longer provides free parking for any service vehicles, such as…"
click at [107, 10] on link "Rules/Issues" at bounding box center [133, 170] width 89 height 17
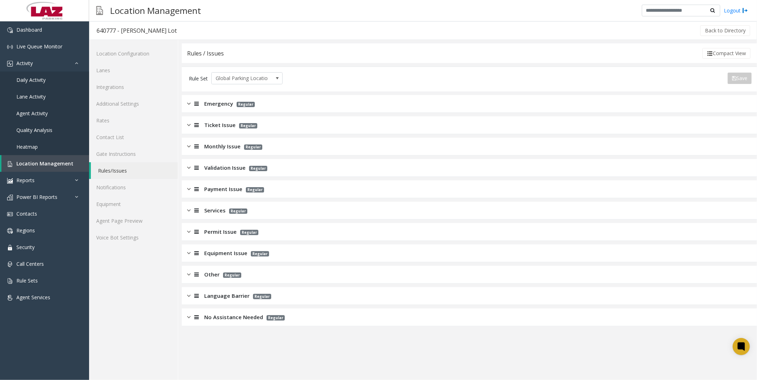
click at [194, 10] on span "Services" at bounding box center [214, 211] width 21 height 8
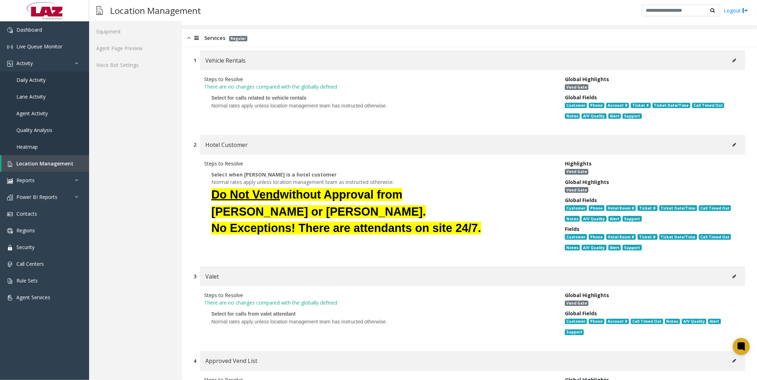
scroll to position [198, 0]
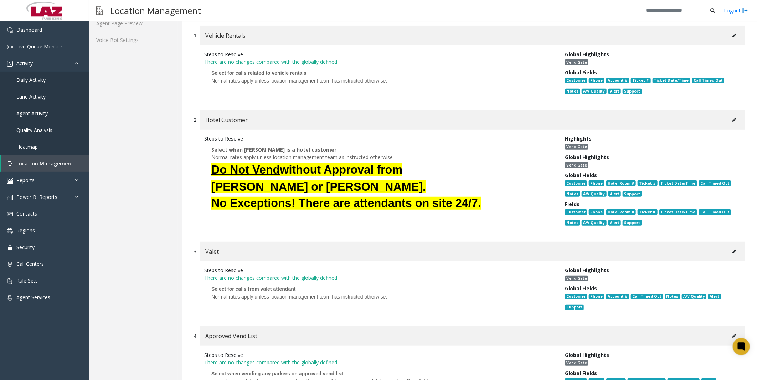
click at [194, 10] on button at bounding box center [733, 120] width 11 height 11
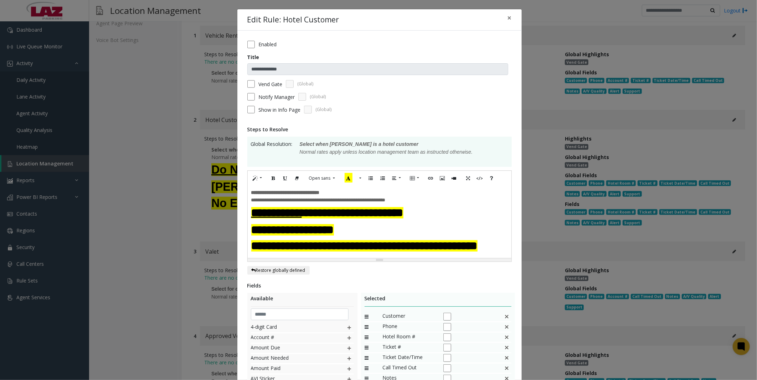
click at [194, 10] on font "**********" at bounding box center [292, 229] width 83 height 11
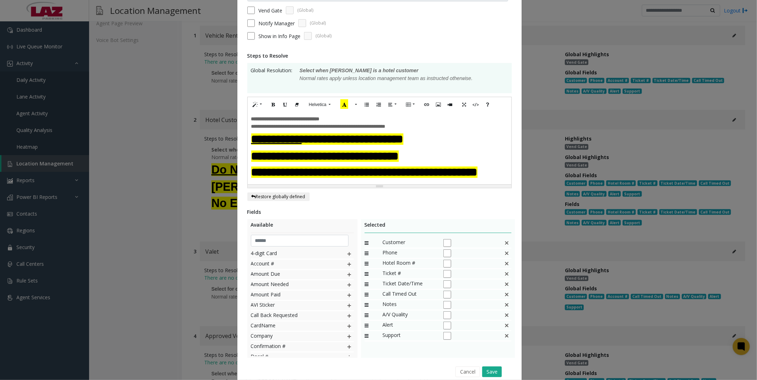
scroll to position [120, 0]
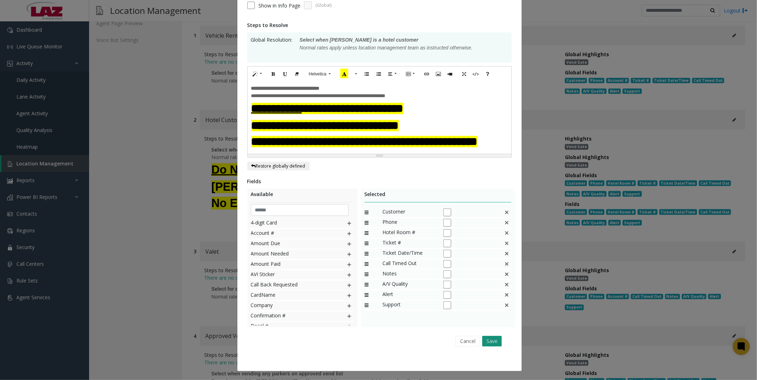
click at [194, 10] on button "Save" at bounding box center [492, 341] width 20 height 11
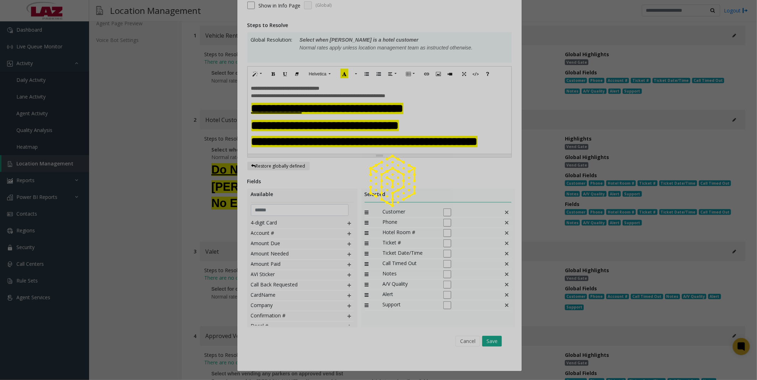
click at [194, 10] on div at bounding box center [378, 190] width 757 height 380
drag, startPoint x: 360, startPoint y: 298, endPoint x: 362, endPoint y: 333, distance: 34.9
click at [194, 10] on div at bounding box center [378, 190] width 757 height 380
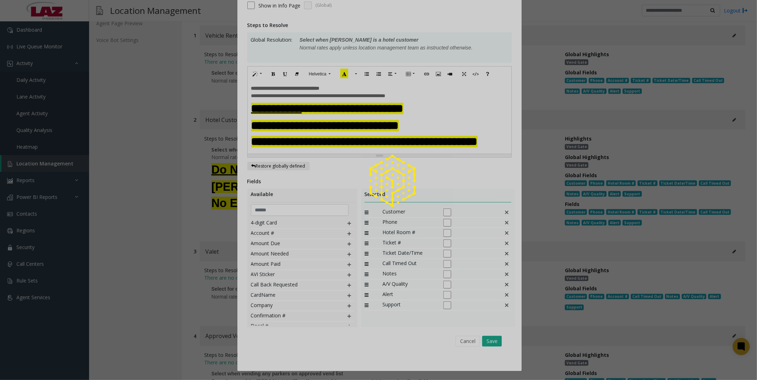
drag, startPoint x: 362, startPoint y: 333, endPoint x: 395, endPoint y: 336, distance: 33.9
click at [194, 10] on div at bounding box center [378, 190] width 757 height 380
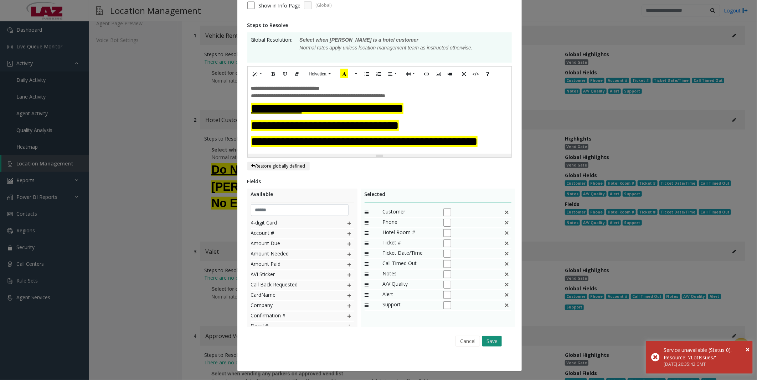
click at [194, 10] on button "Save" at bounding box center [492, 341] width 20 height 11
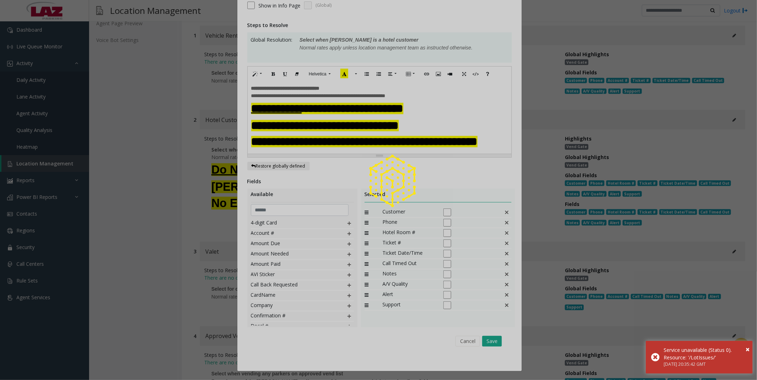
click at [194, 10] on div at bounding box center [378, 190] width 757 height 380
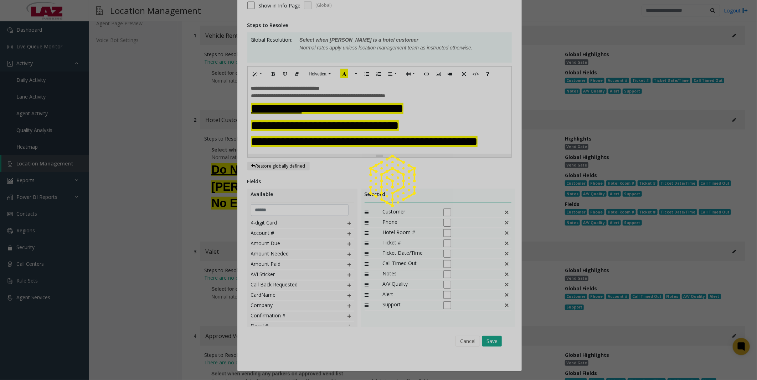
click at [194, 10] on div at bounding box center [378, 190] width 757 height 380
drag, startPoint x: 462, startPoint y: 340, endPoint x: 428, endPoint y: 343, distance: 34.3
click at [194, 10] on div at bounding box center [378, 190] width 757 height 380
drag, startPoint x: 428, startPoint y: 343, endPoint x: 462, endPoint y: 344, distance: 34.2
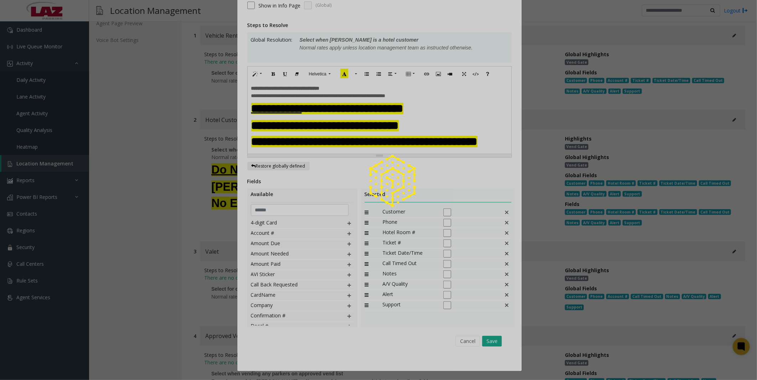
click at [194, 10] on div at bounding box center [378, 190] width 757 height 380
drag, startPoint x: 462, startPoint y: 344, endPoint x: 417, endPoint y: 339, distance: 45.1
click at [194, 10] on div at bounding box center [378, 190] width 757 height 380
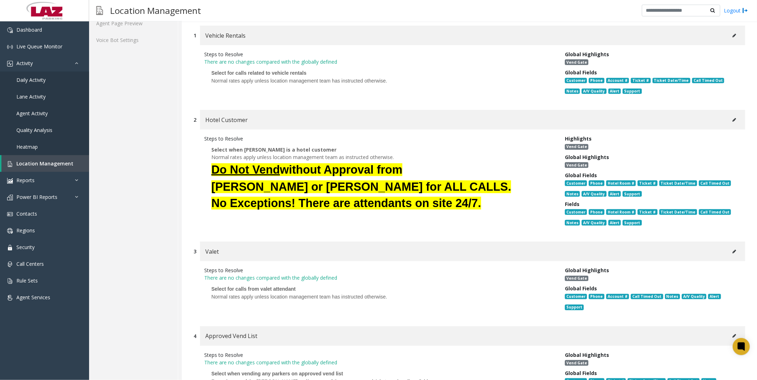
click at [194, 10] on div "Steps to Resolve There are no changes compared with the globally defined Select…" at bounding box center [468, 74] width 551 height 58
click at [194, 10] on icon at bounding box center [734, 120] width 4 height 4
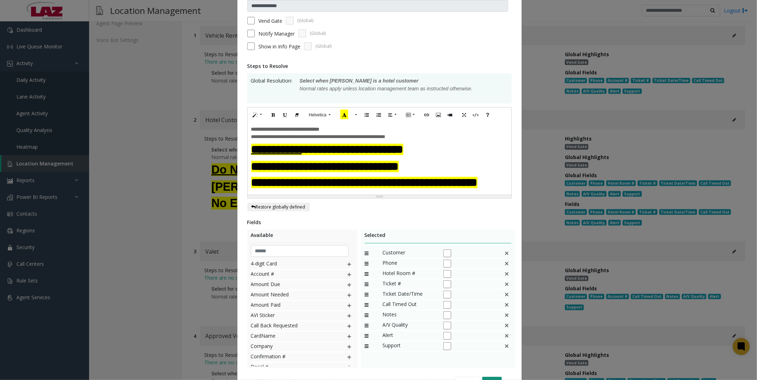
scroll to position [120, 0]
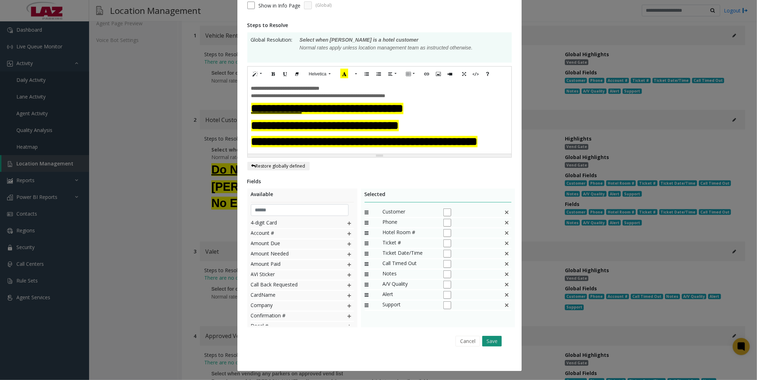
click at [194, 10] on button "Save" at bounding box center [492, 341] width 20 height 11
